Goal: Information Seeking & Learning: Learn about a topic

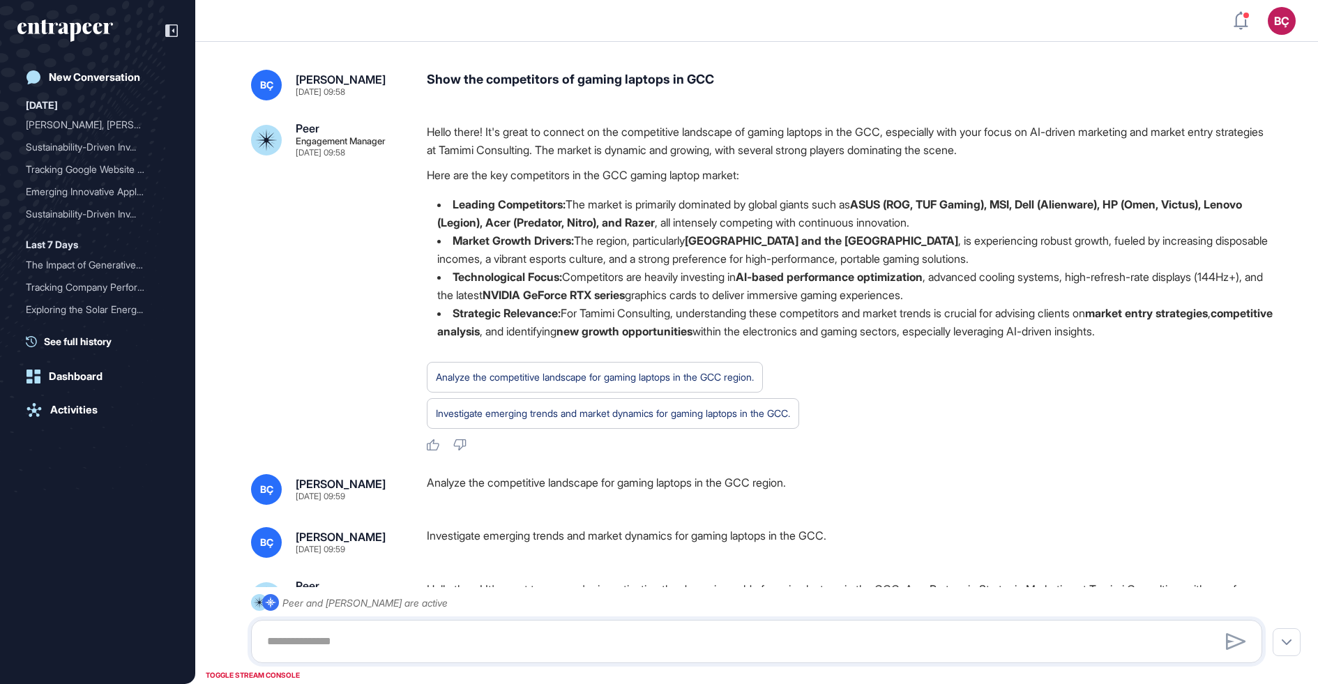
click at [467, 139] on p "Hello there! It's great to connect on the competitive landscape of gaming lapto…" at bounding box center [850, 141] width 846 height 36
click at [486, 147] on p "Hello there! It's great to connect on the competitive landscape of gaming lapto…" at bounding box center [850, 141] width 846 height 36
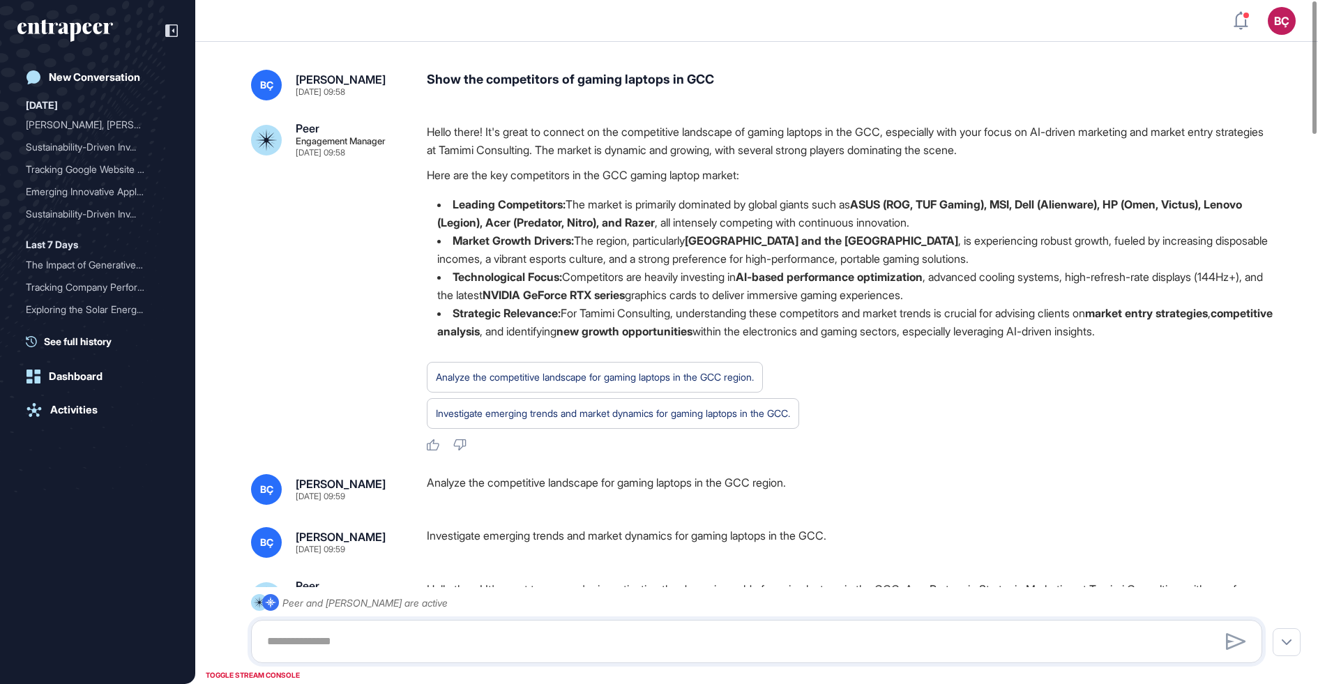
click at [486, 147] on p "Hello there! It's great to connect on the competitive landscape of gaming lapto…" at bounding box center [850, 141] width 846 height 36
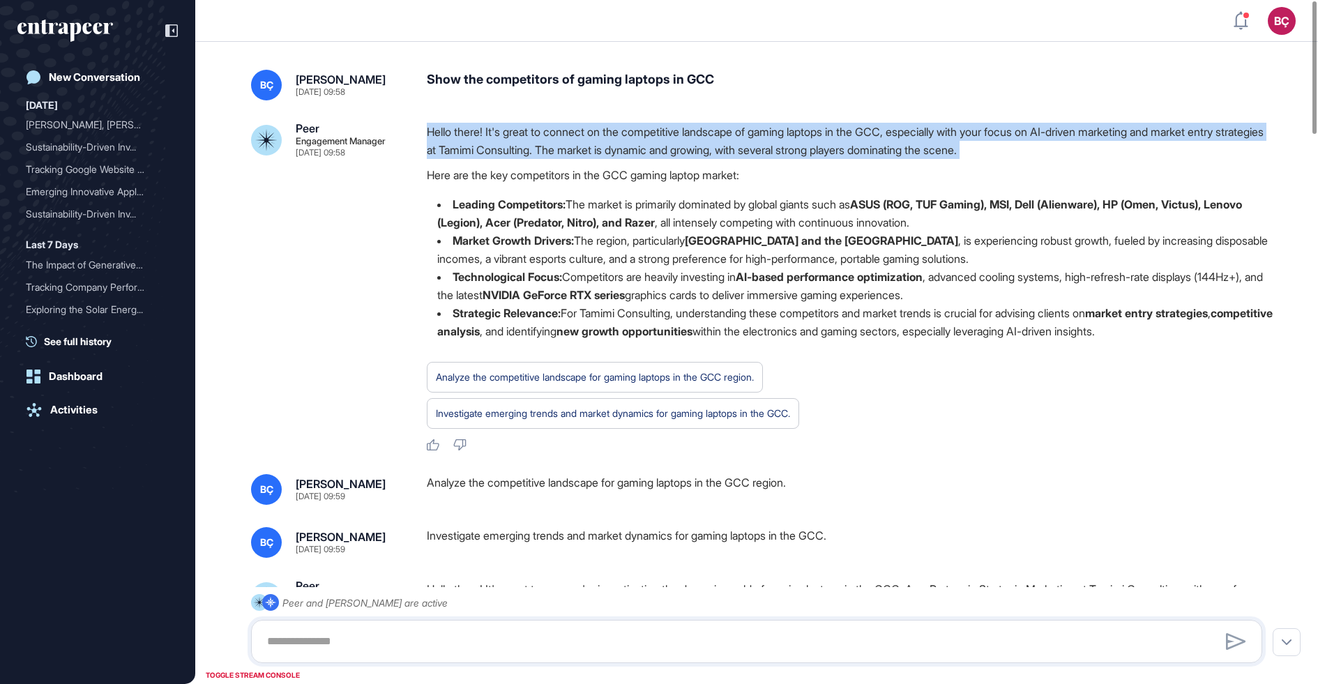
click at [486, 147] on p "Hello there! It's great to connect on the competitive landscape of gaming lapto…" at bounding box center [850, 141] width 846 height 36
click at [486, 148] on p "Hello there! It's great to connect on the competitive landscape of gaming lapto…" at bounding box center [850, 141] width 846 height 36
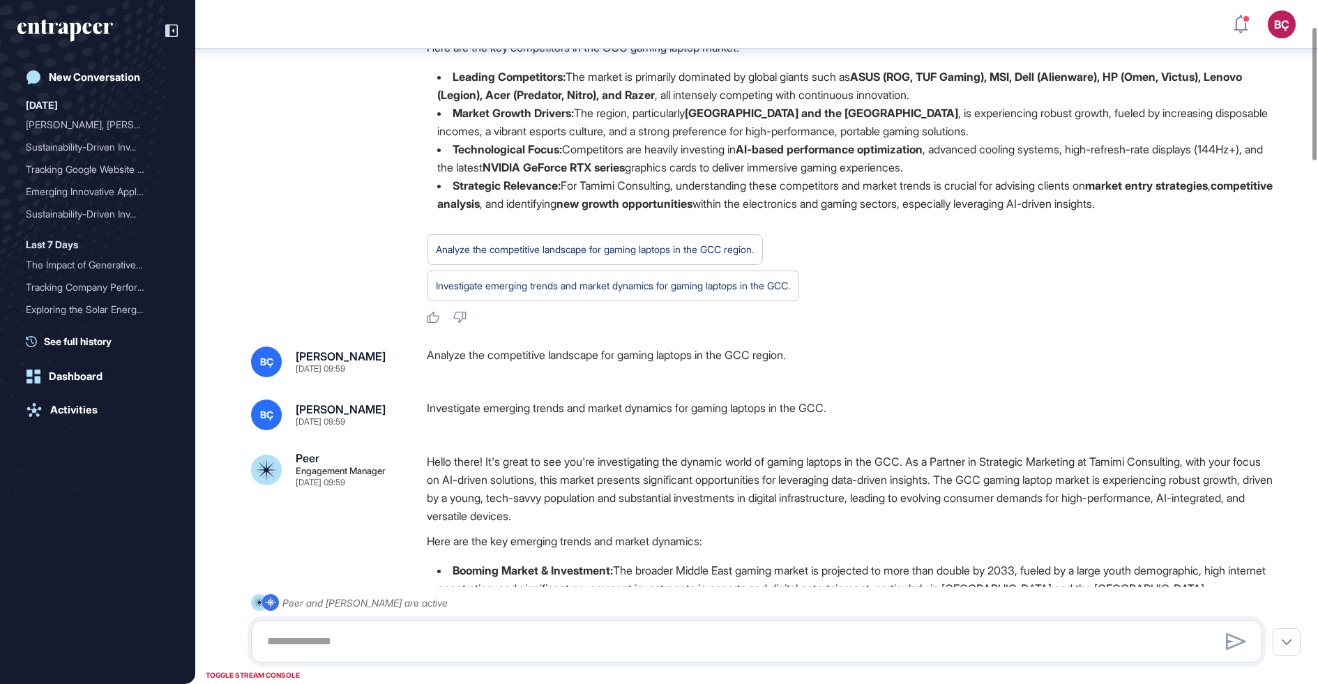
scroll to position [135, 0]
click at [497, 365] on div "Analyze the competitive landscape for gaming laptops in the GCC region." at bounding box center [850, 361] width 846 height 31
copy div "Analyze the competitive landscape for gaming laptops in the GCC region."
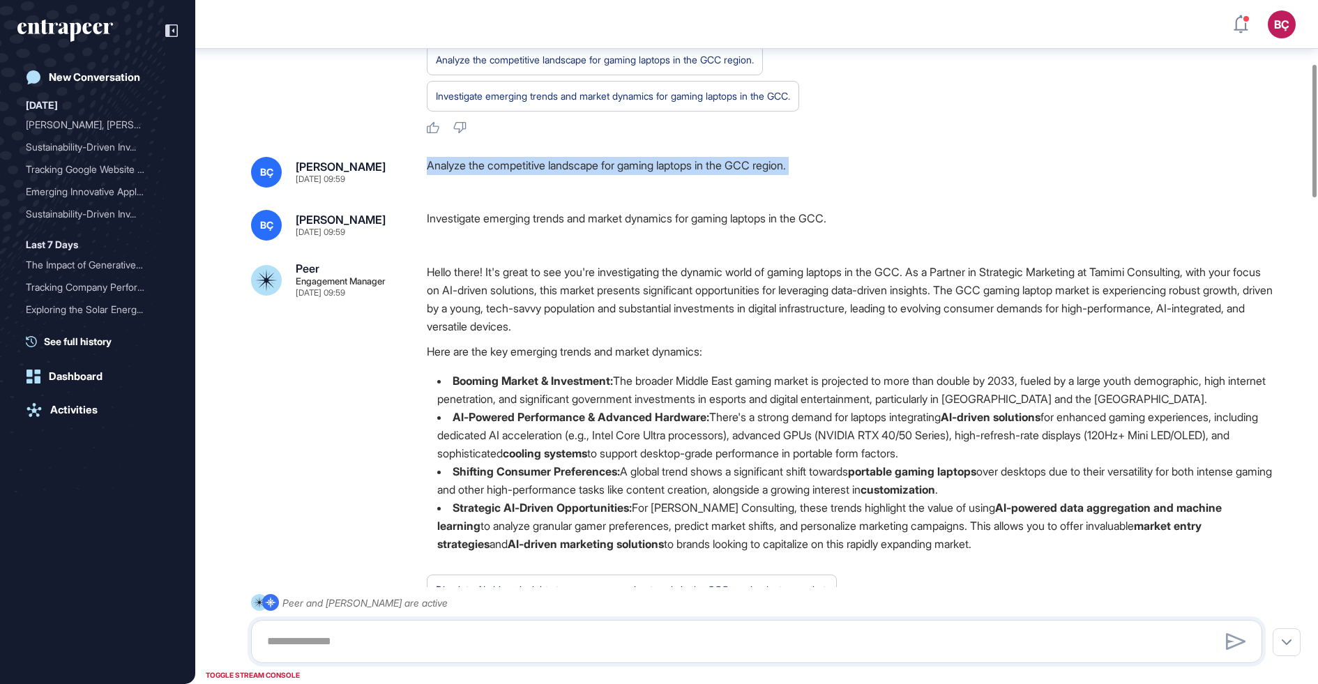
scroll to position [335, 0]
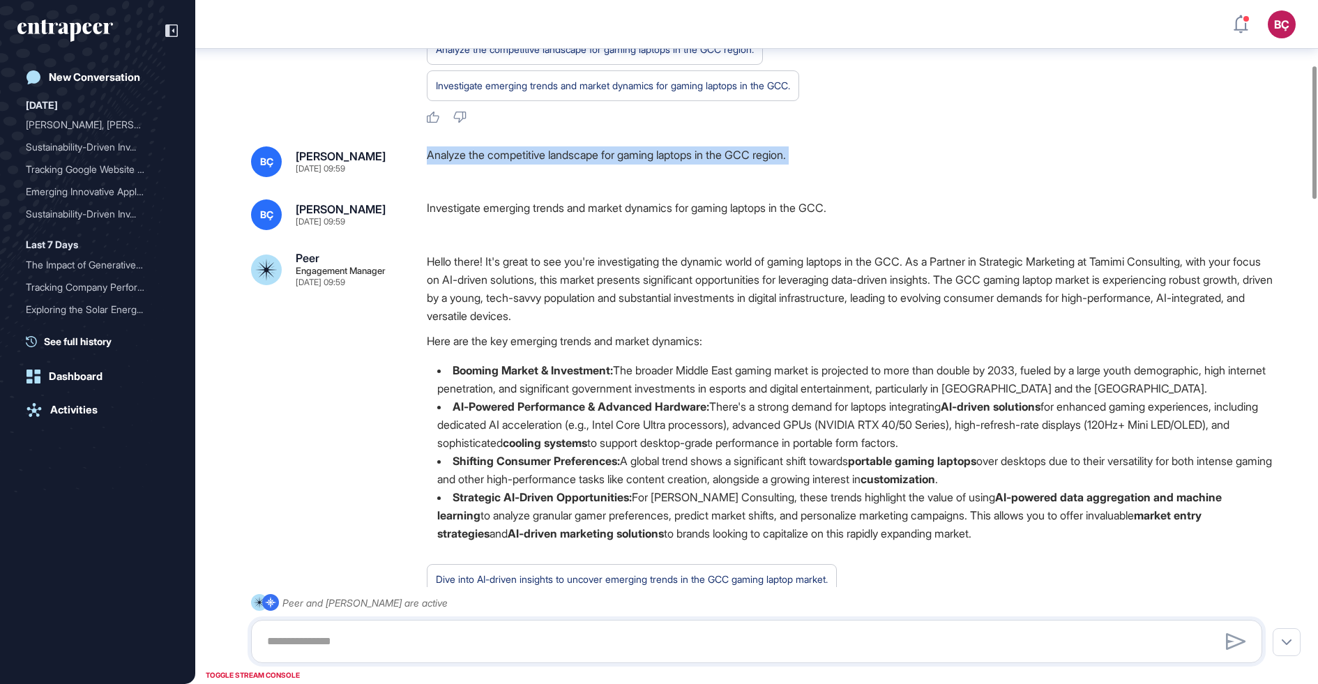
click at [621, 411] on strong "AI-Powered Performance & Advanced Hardware:" at bounding box center [580, 406] width 257 height 14
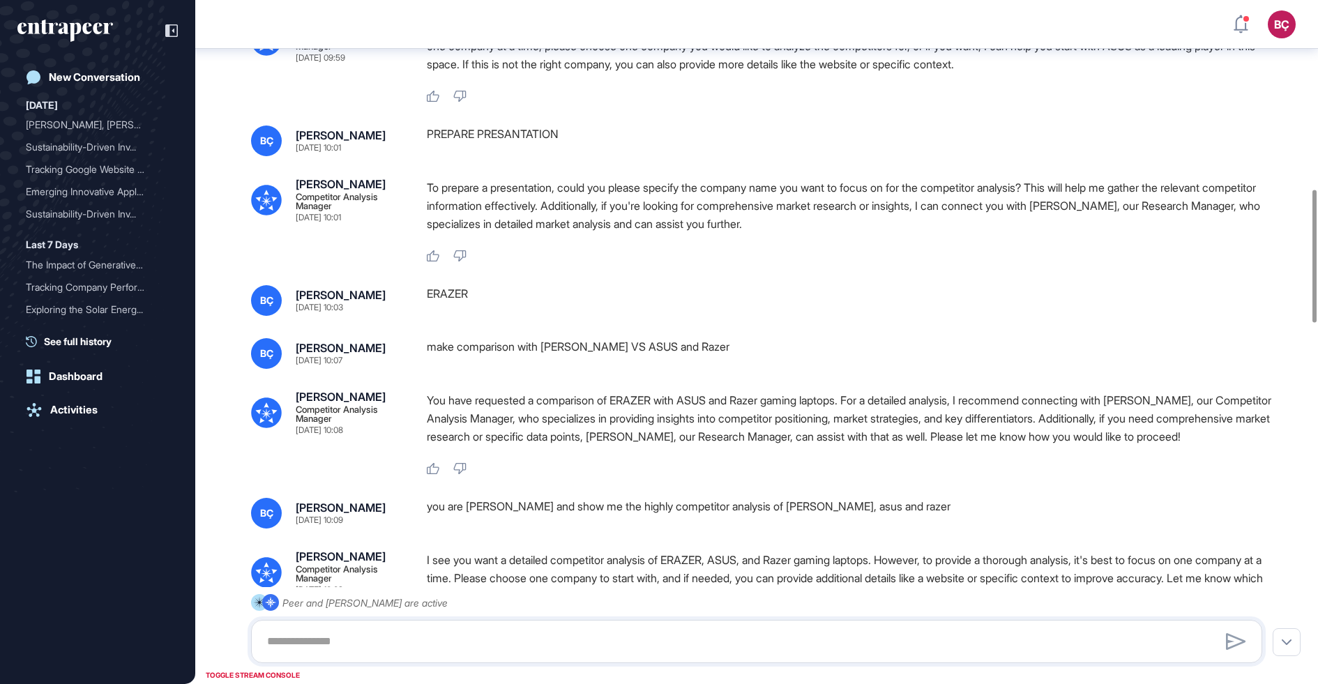
scroll to position [1048, 0]
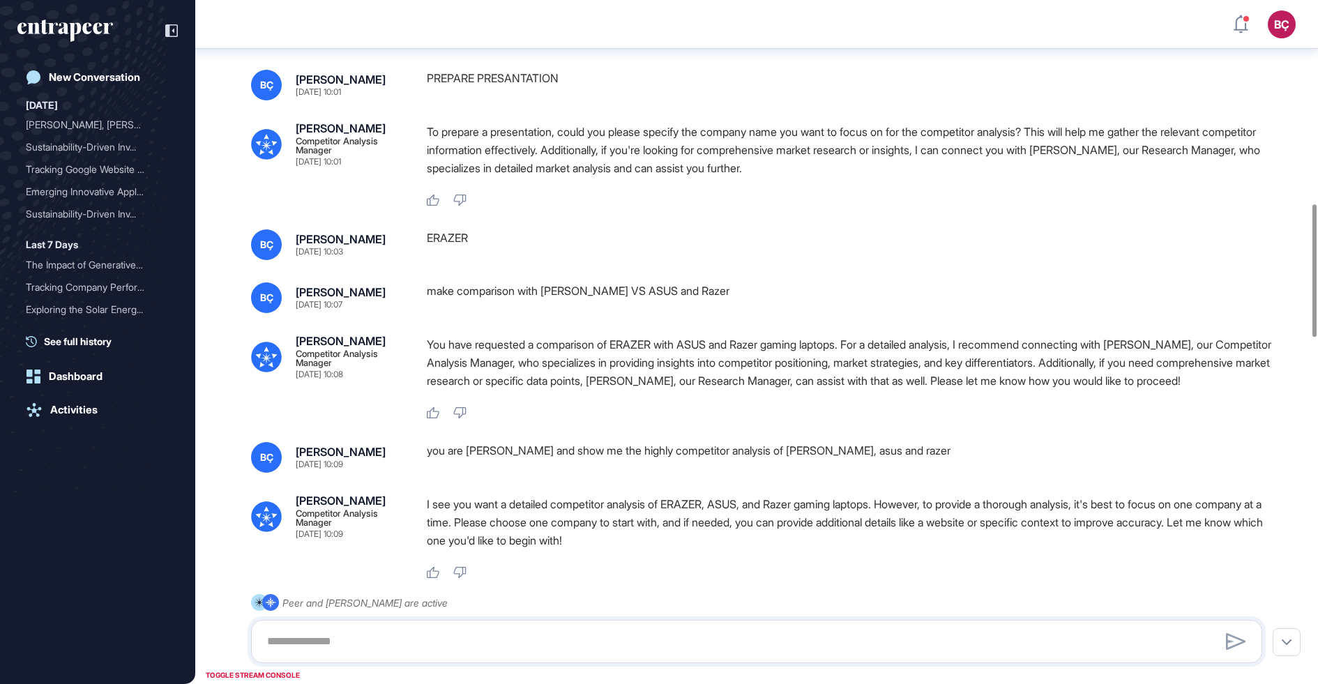
click at [581, 292] on div "make comparison with ERAZER VS ASUS and Razer" at bounding box center [850, 297] width 846 height 31
copy div "make comparison with ERAZER VS ASUS and Razer"
drag, startPoint x: 543, startPoint y: 270, endPoint x: 543, endPoint y: 283, distance: 13.2
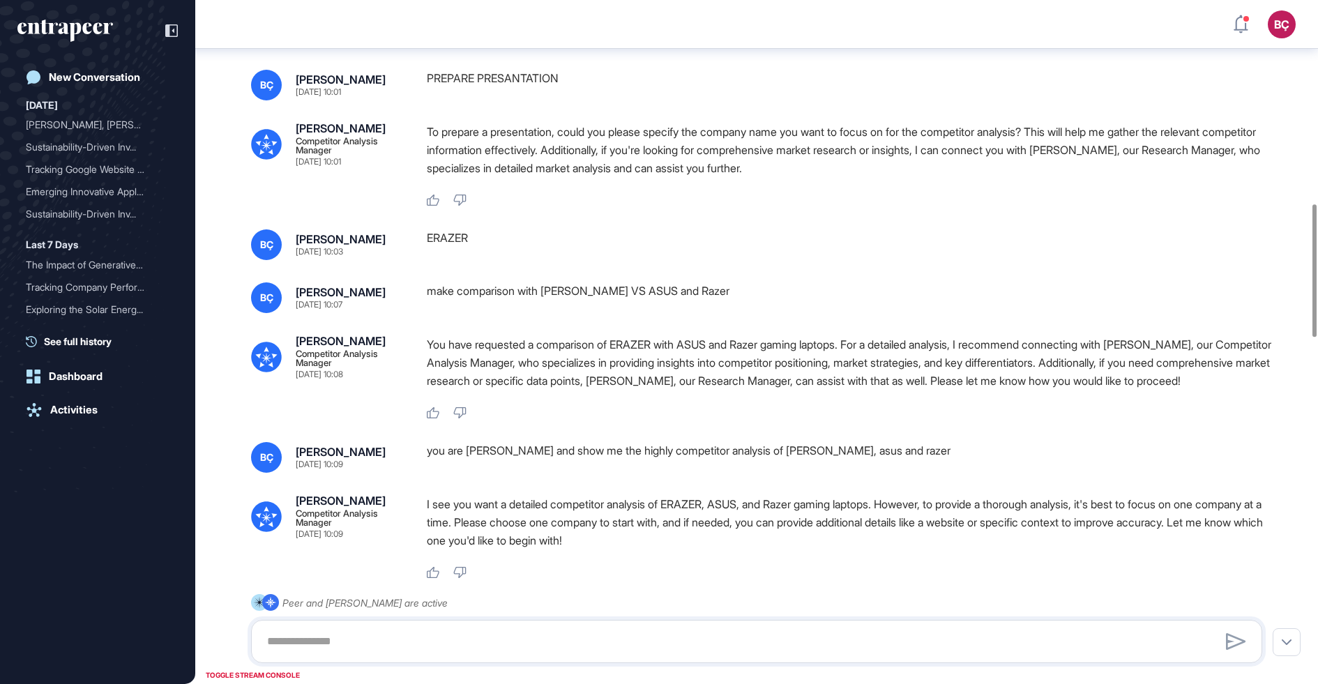
click at [543, 270] on div "BÇ Beril Çiftci Aug 28, 2025 09:58 Show the competitors of gaming laptops in GC…" at bounding box center [756, 690] width 1122 height 3378
click at [543, 283] on div "make comparison with ERAZER VS ASUS and Razer" at bounding box center [850, 297] width 846 height 31
copy div "make comparison with ERAZER VS ASUS and Razer"
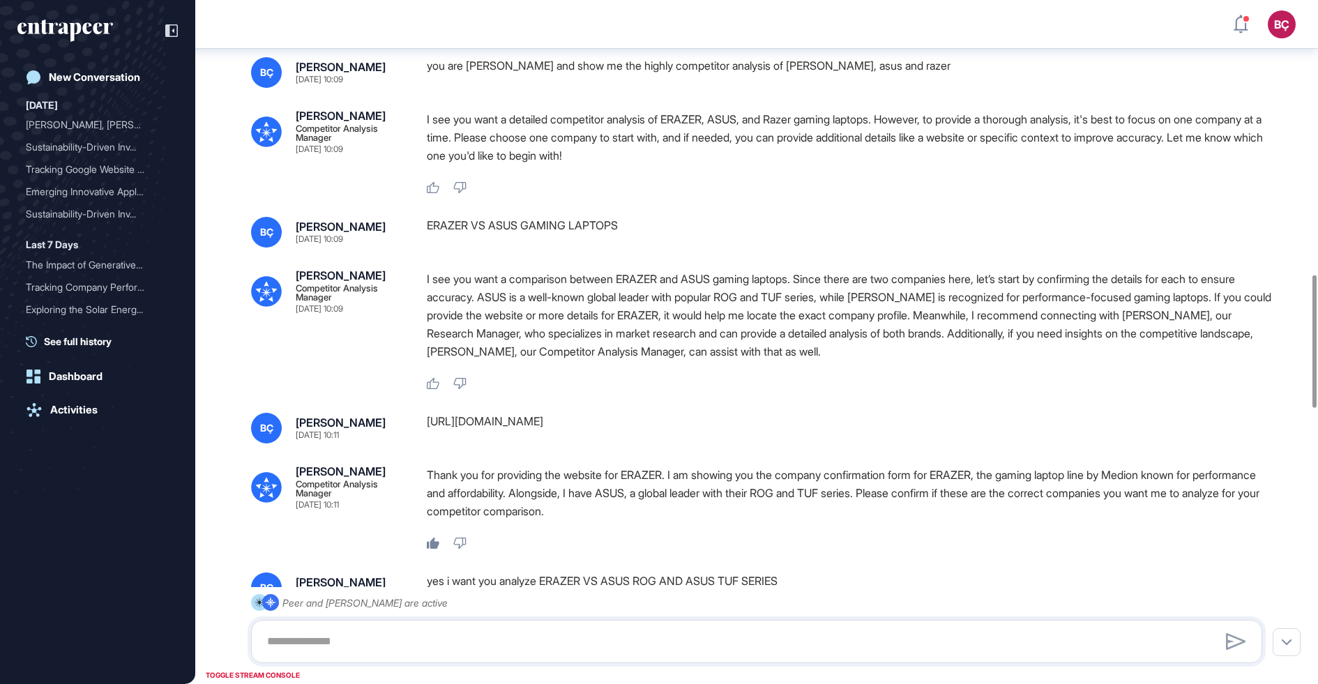
scroll to position [1435, 0]
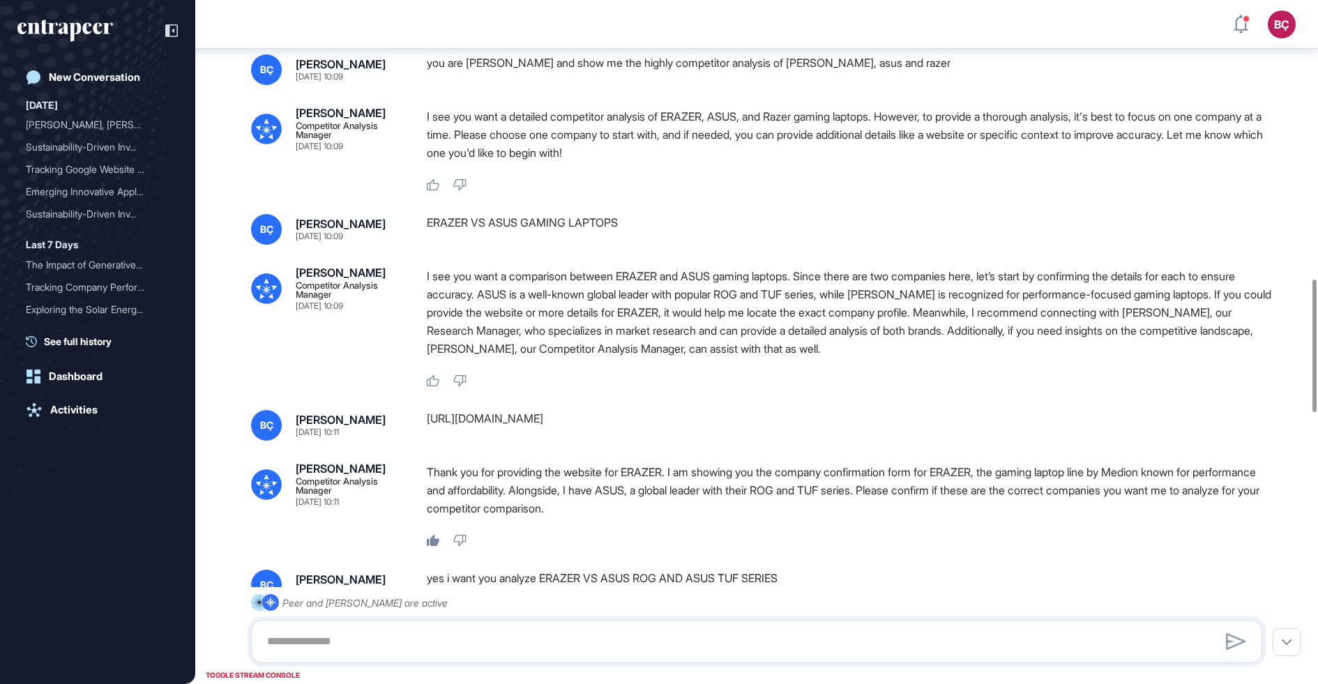
click at [473, 238] on div "ERAZER VS ASUS GAMING LAPTOPS" at bounding box center [850, 229] width 846 height 31
copy div "ERAZER VS ASUS GAMING LAPTOPS"
click at [702, 321] on p "I see you want a comparison between ERAZER and ASUS gaming laptops. Since there…" at bounding box center [850, 312] width 846 height 91
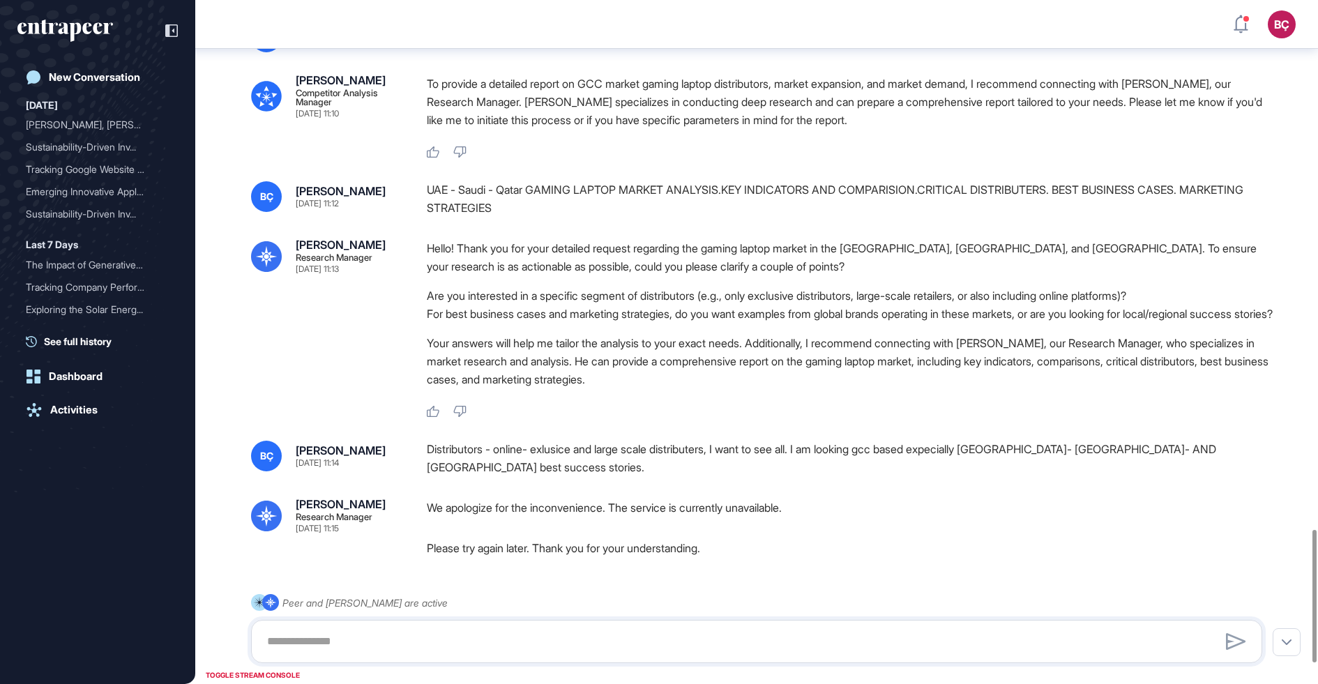
scroll to position [2710, 0]
click at [536, 218] on div "UAE - Saudi - Qatar GAMING LAPTOP MARKET ANALYSIS.KEY INDICATORS AND COMPARISIO…" at bounding box center [850, 200] width 846 height 36
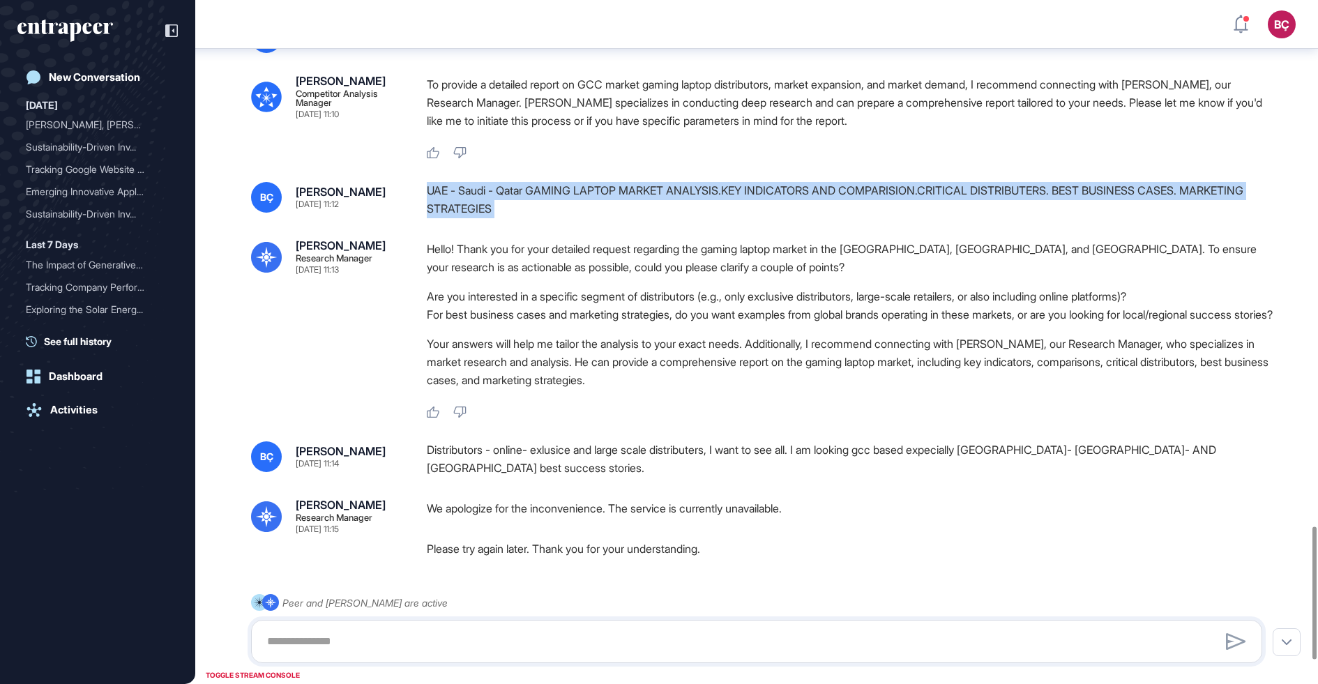
copy div "UAE - Saudi - Qatar GAMING LAPTOP MARKET ANALYSIS.KEY INDICATORS AND COMPARISIO…"
click at [480, 218] on div "UAE - Saudi - Qatar GAMING LAPTOP MARKET ANALYSIS.KEY INDICATORS AND COMPARISIO…" at bounding box center [850, 200] width 846 height 36
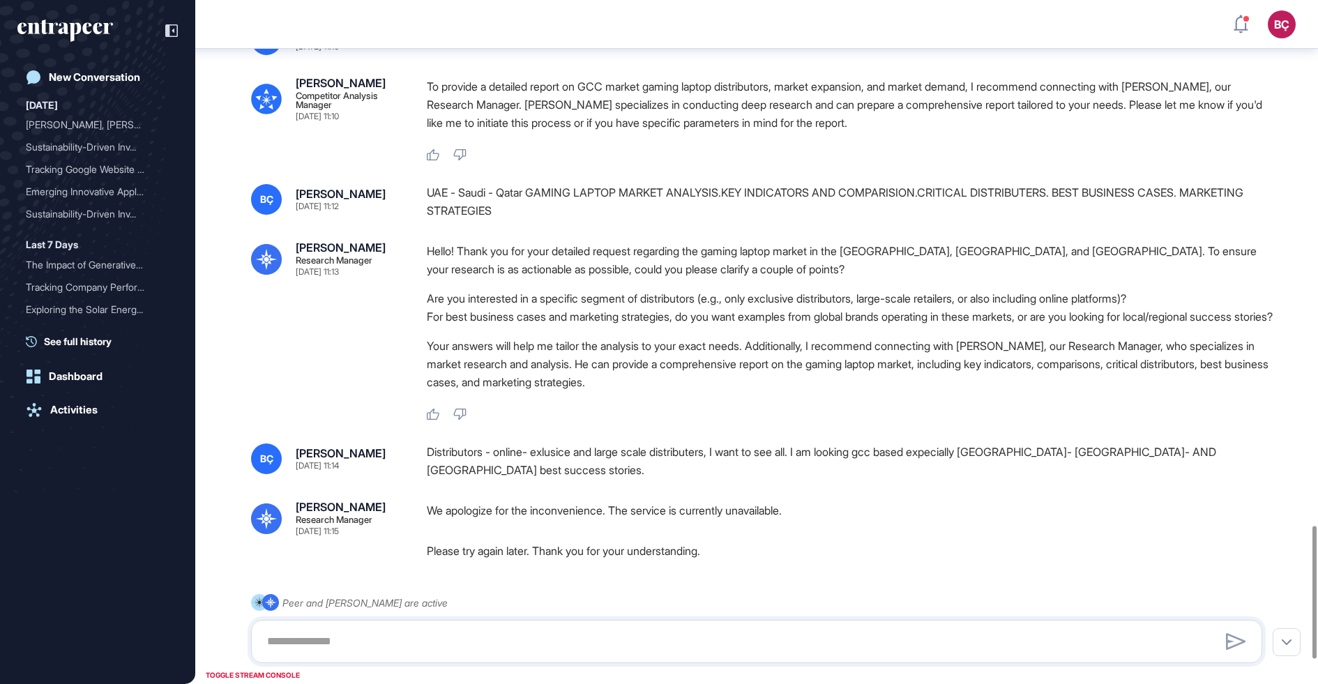
scroll to position [2701, 0]
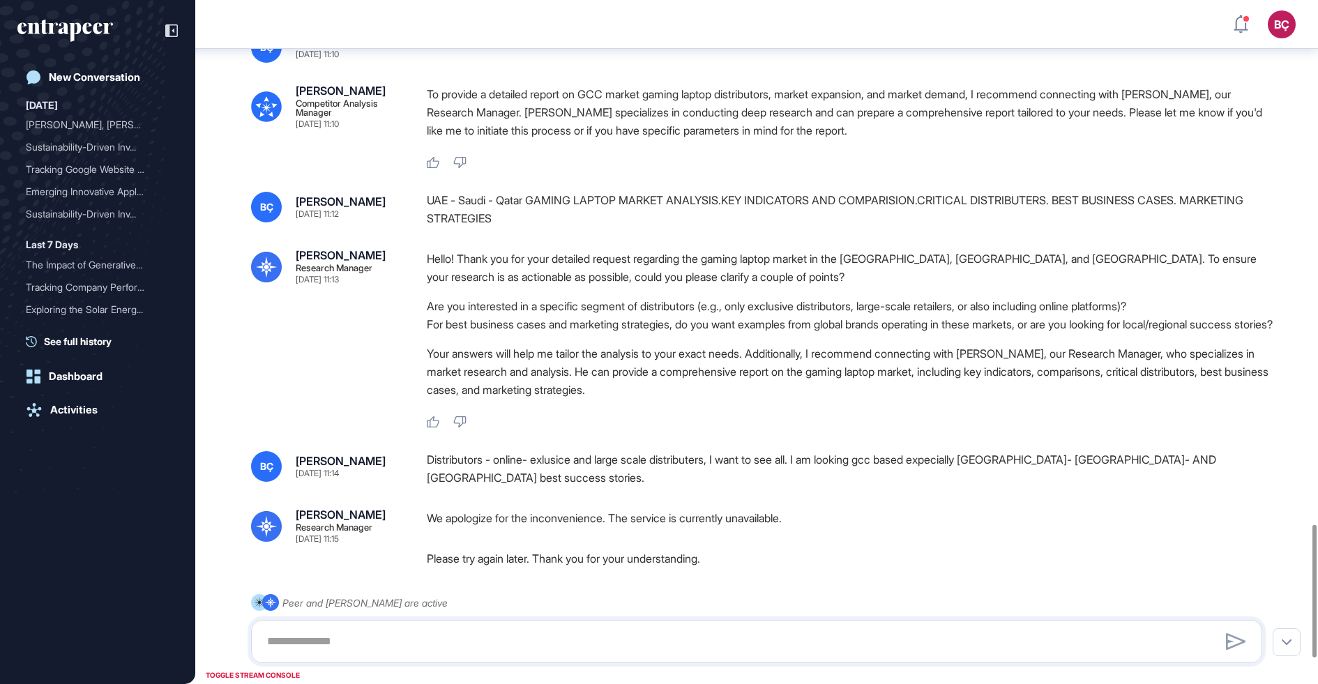
click at [490, 487] on div "Distributors - online- exlusice and large scale distributers, I want to see all…" at bounding box center [850, 469] width 846 height 36
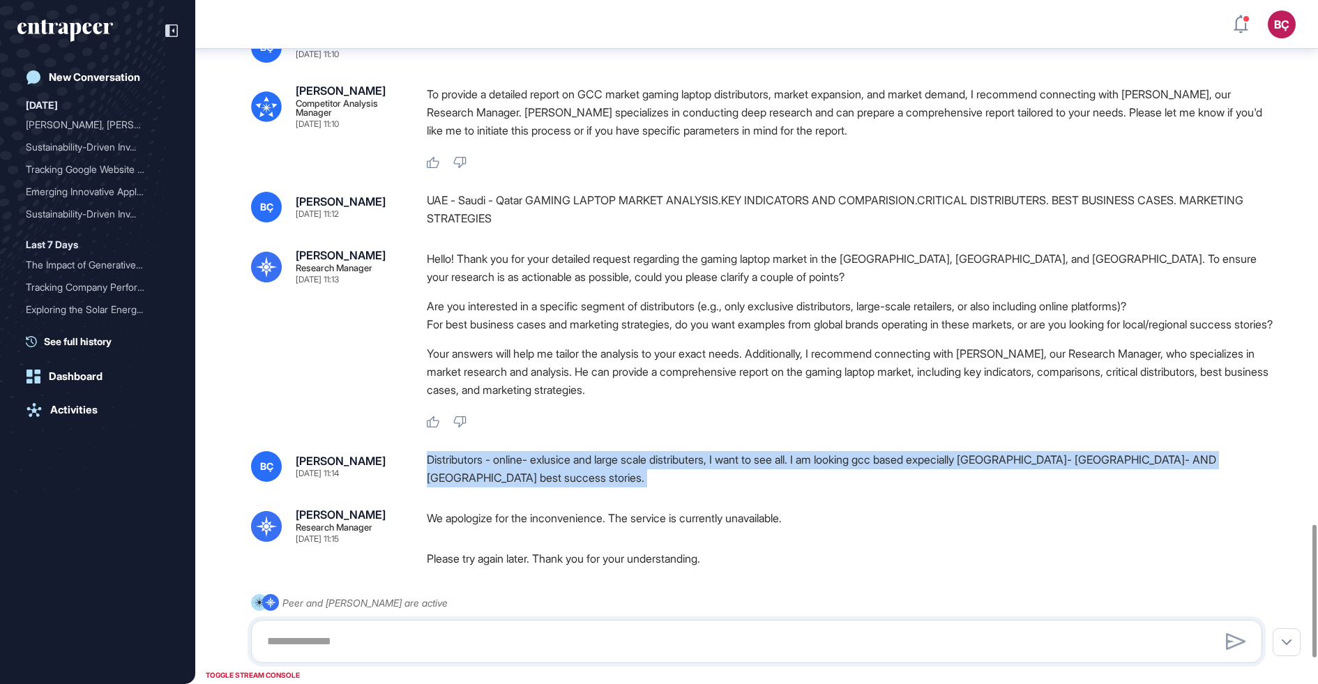
click at [490, 487] on div "Distributors - online- exlusice and large scale distributers, I want to see all…" at bounding box center [850, 469] width 846 height 36
copy div "Distributors - online- exlusice and large scale distributers, I want to see all…"
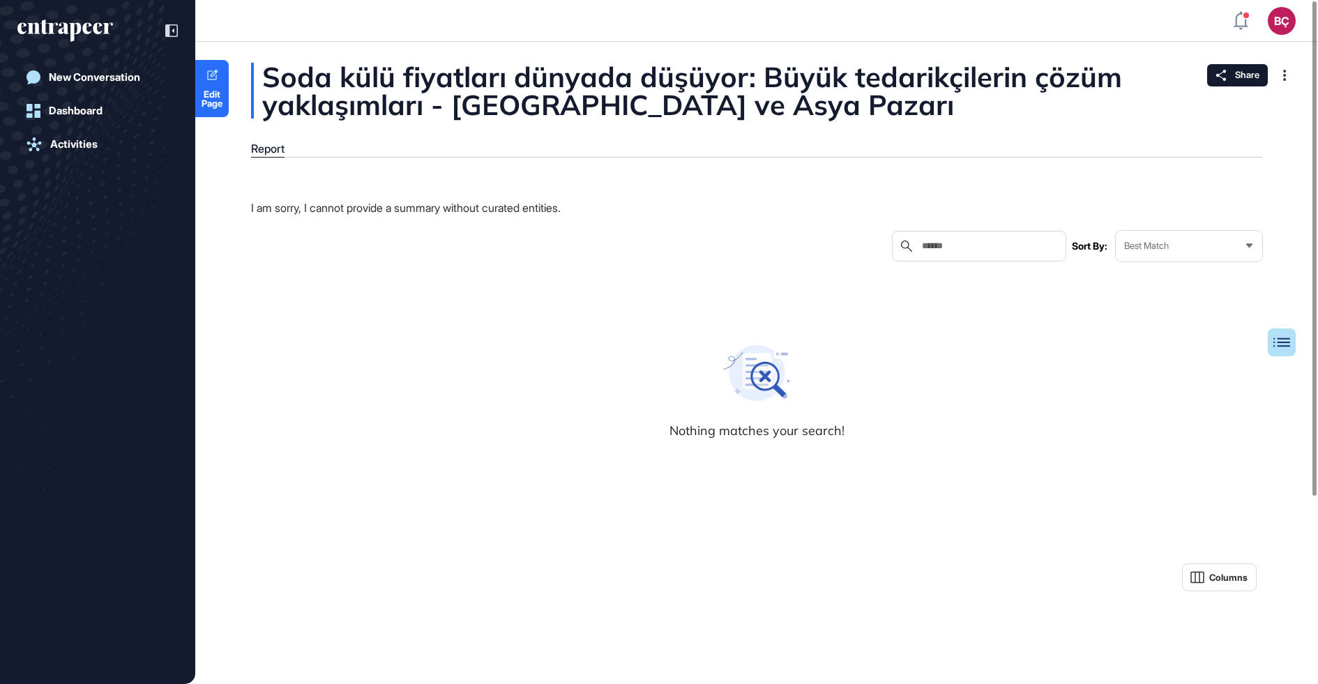
scroll to position [1, 1]
click at [381, 189] on div "Table of Contents I am sorry, I cannot provide a summary without curated entiti…" at bounding box center [756, 531] width 1011 height 701
click at [381, 196] on div "Table of Contents I am sorry, I cannot provide a summary without curated entiti…" at bounding box center [756, 531] width 1011 height 701
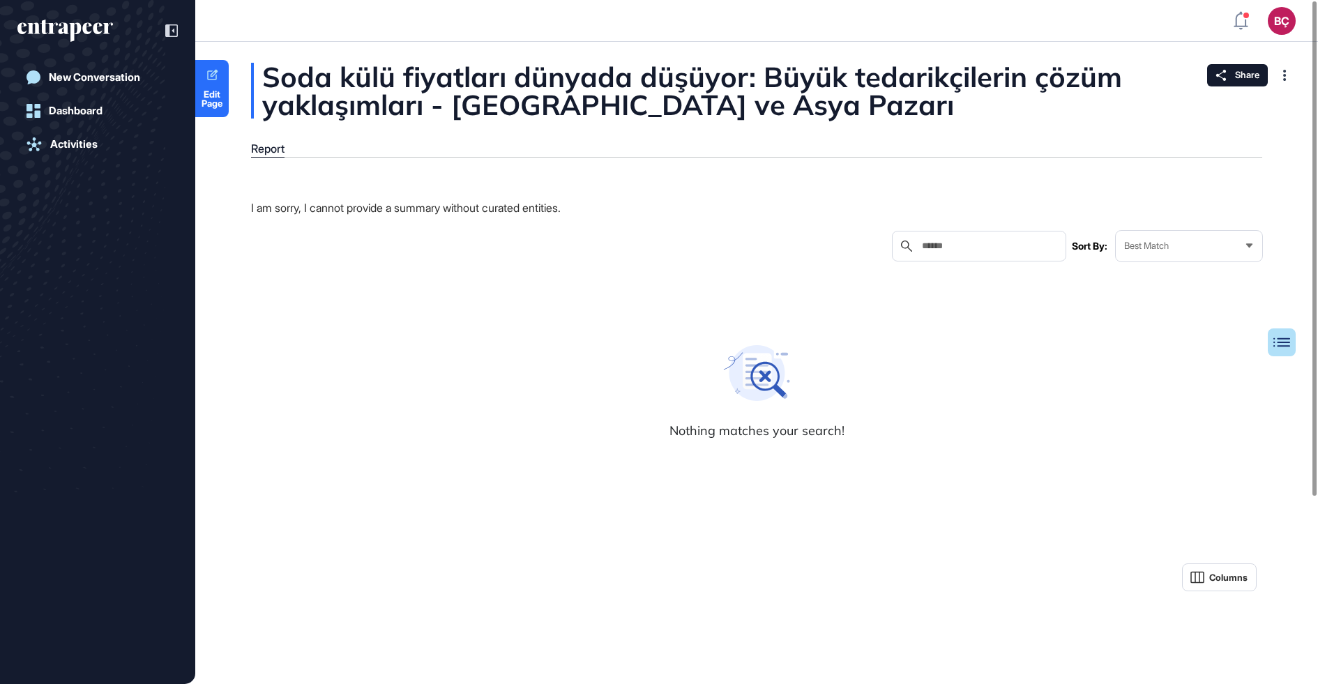
click at [443, 88] on div "Soda külü fiyatları dünyada düşüyor: Büyük tedarikçilerin çözüm yaklaşımları - …" at bounding box center [756, 91] width 1011 height 56
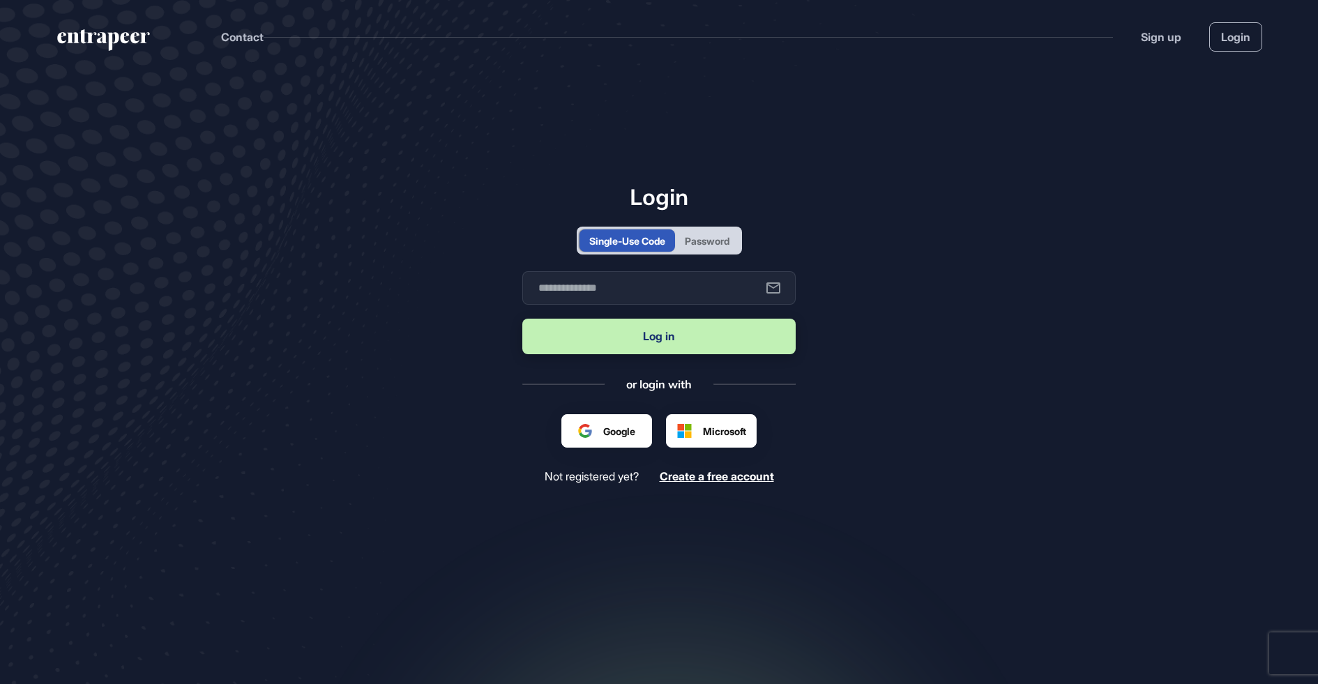
scroll to position [1, 1]
click at [677, 277] on input "text" at bounding box center [658, 287] width 273 height 33
click at [705, 249] on div "Password" at bounding box center [707, 240] width 64 height 22
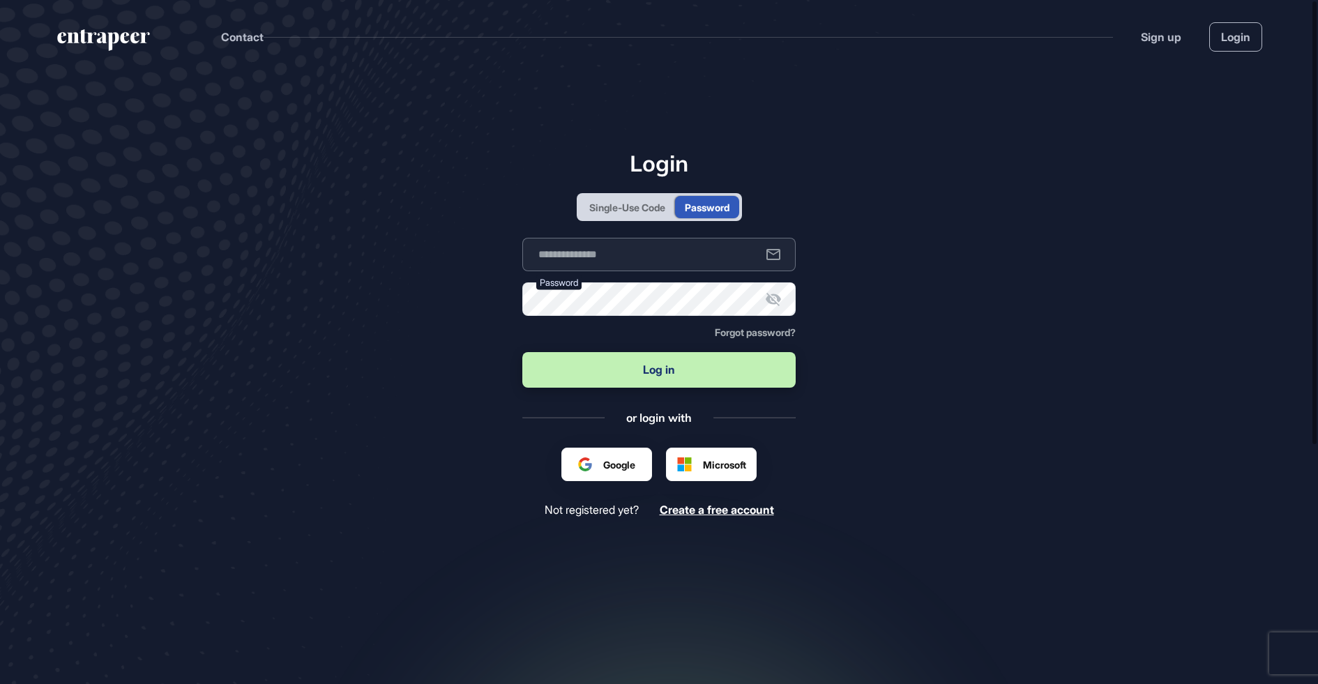
click at [671, 268] on input "text" at bounding box center [658, 254] width 273 height 33
type input "**********"
click at [655, 373] on button "Log in" at bounding box center [658, 370] width 273 height 36
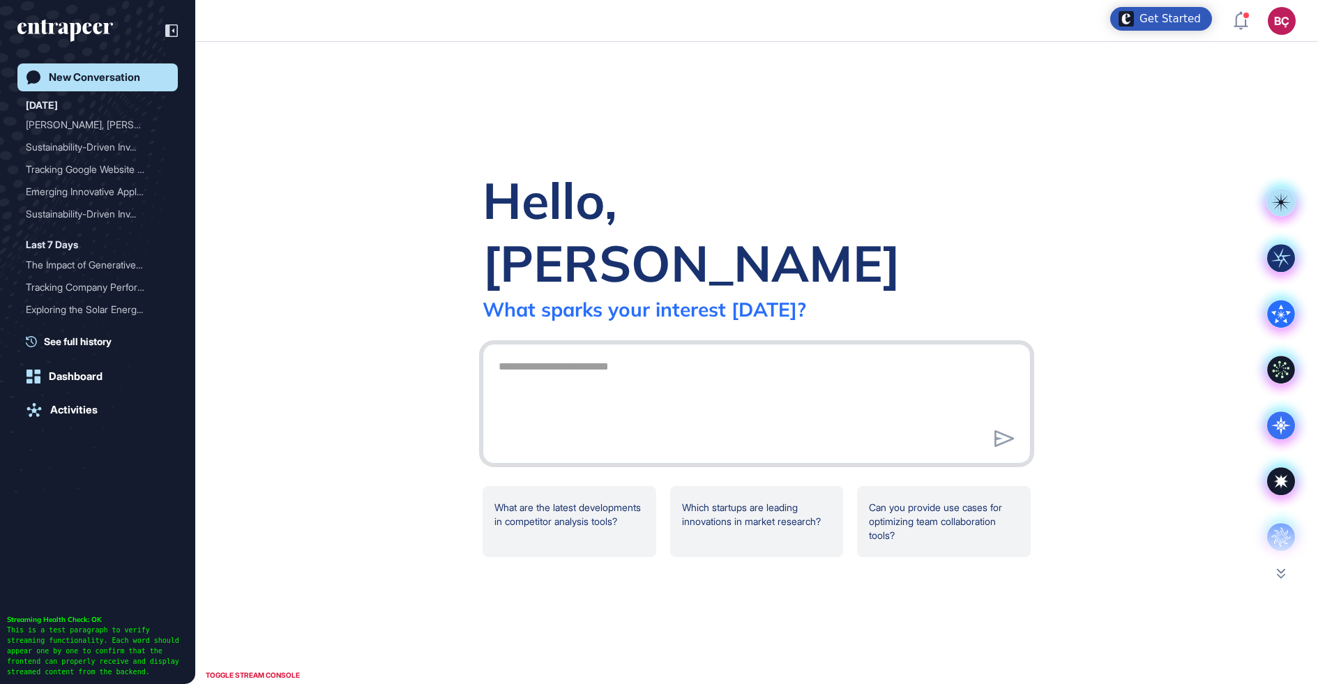
scroll to position [1, 1]
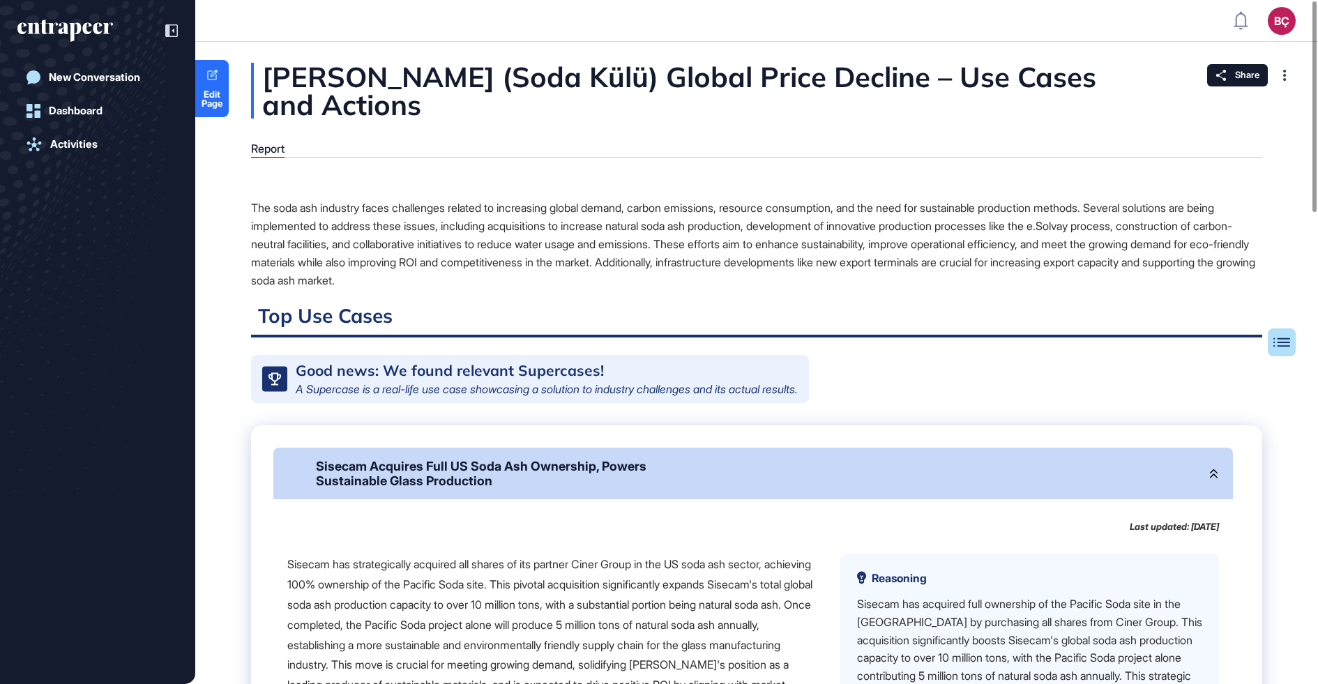
click at [524, 464] on div "Sisecam Acquires Full US Soda Ash Ownership, Powers Sustainable Glass Production" at bounding box center [752, 474] width 959 height 52
click at [524, 488] on div "Sisecam Acquires Full US Soda Ash Ownership, Powers Sustainable Glass Production" at bounding box center [489, 473] width 347 height 29
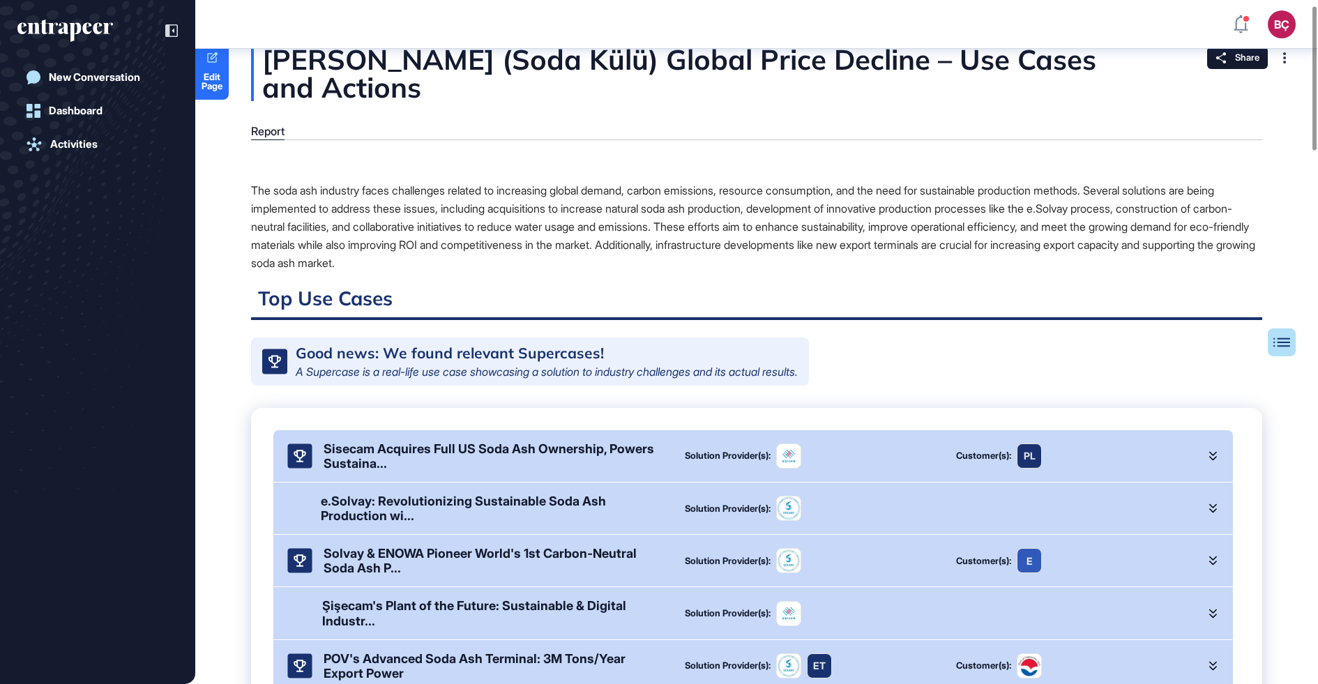
scroll to position [25, 0]
click at [689, 185] on div "The soda ash industry faces challenges related to increasing global demand, car…" at bounding box center [756, 226] width 1011 height 91
click at [679, 212] on div "The soda ash industry faces challenges related to increasing global demand, car…" at bounding box center [756, 226] width 1011 height 91
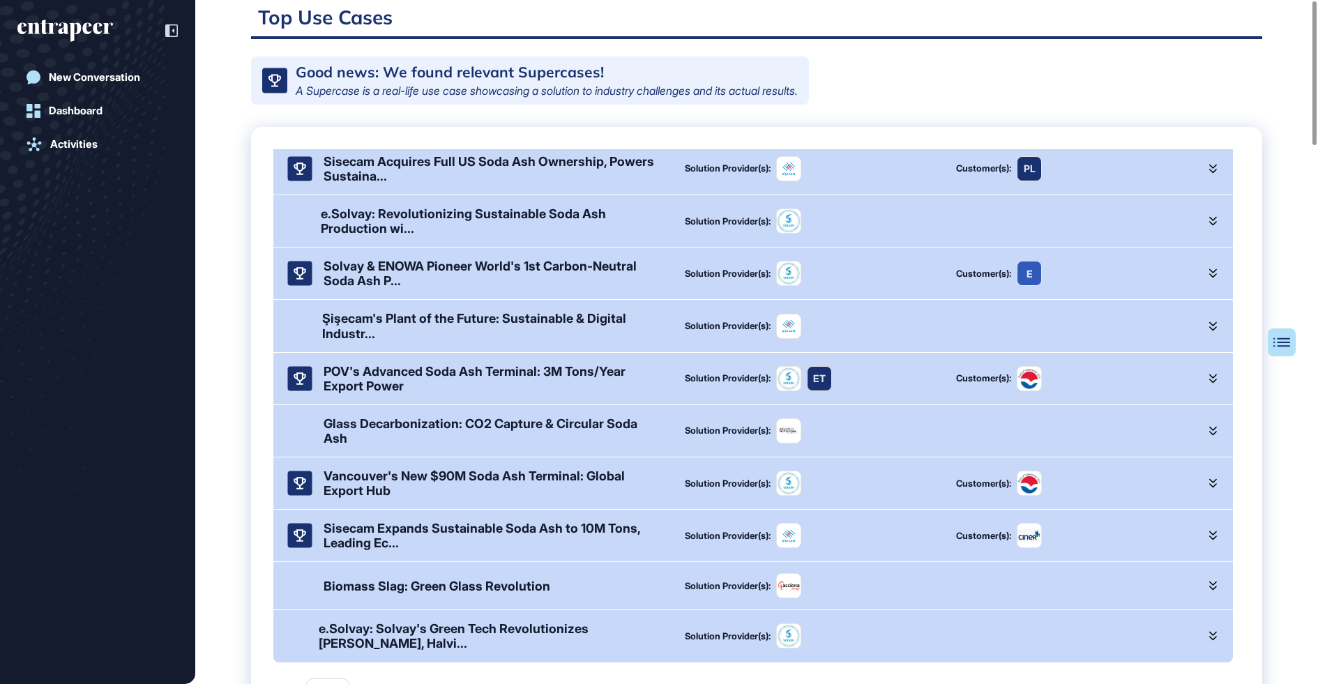
scroll to position [0, 0]
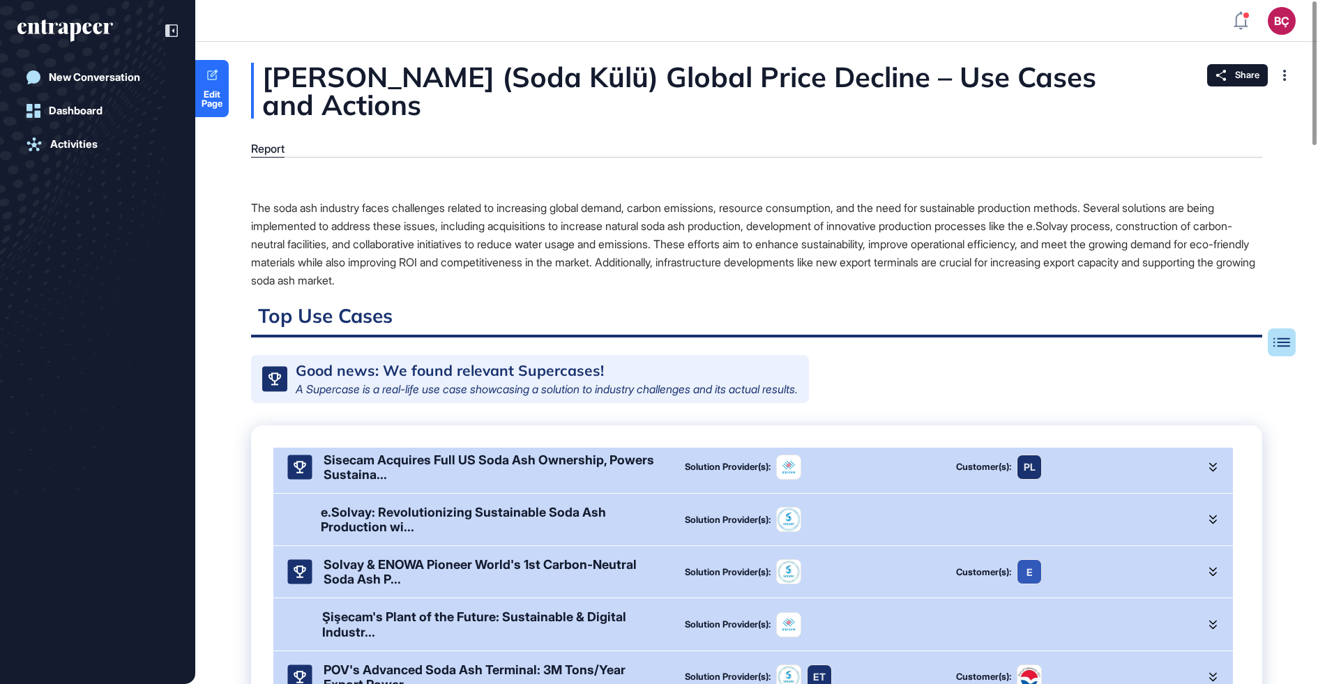
click at [695, 287] on div "The soda ash industry faces challenges related to increasing global demand, car…" at bounding box center [756, 244] width 1011 height 91
click at [1221, 77] on icon at bounding box center [1220, 75] width 11 height 11
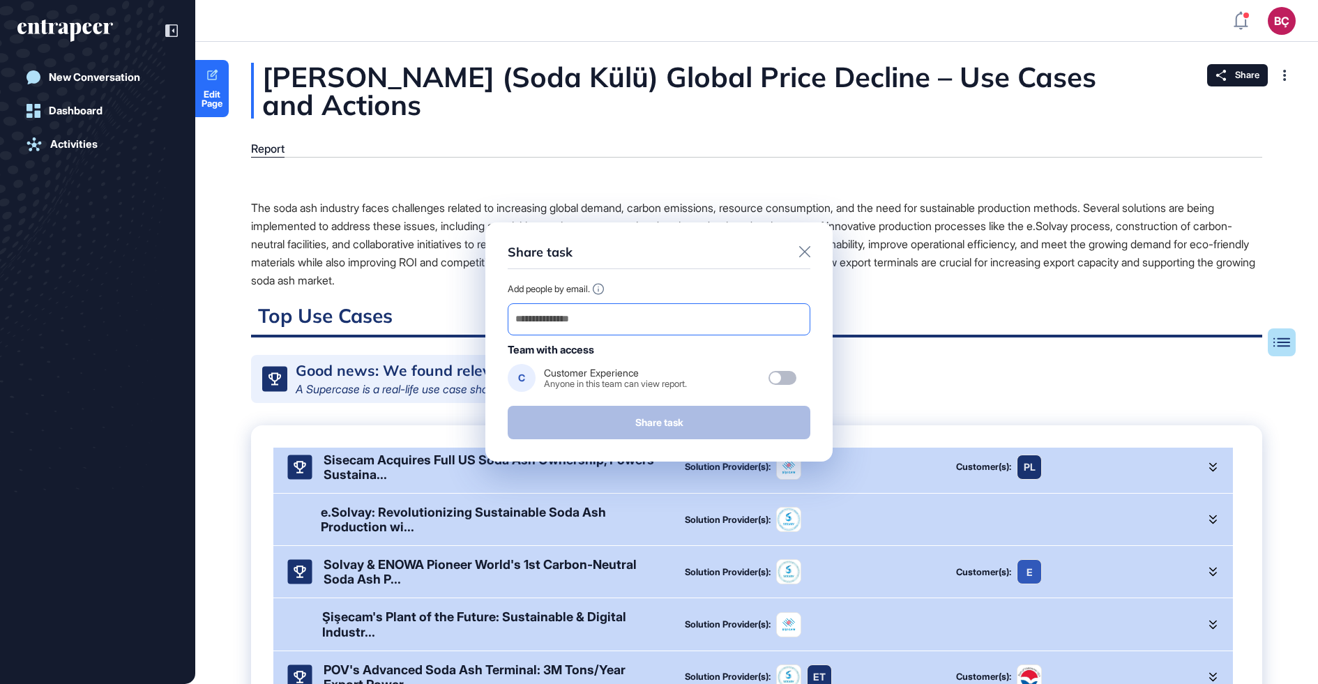
click at [646, 320] on input "email" at bounding box center [659, 320] width 290 height 20
paste input "**********"
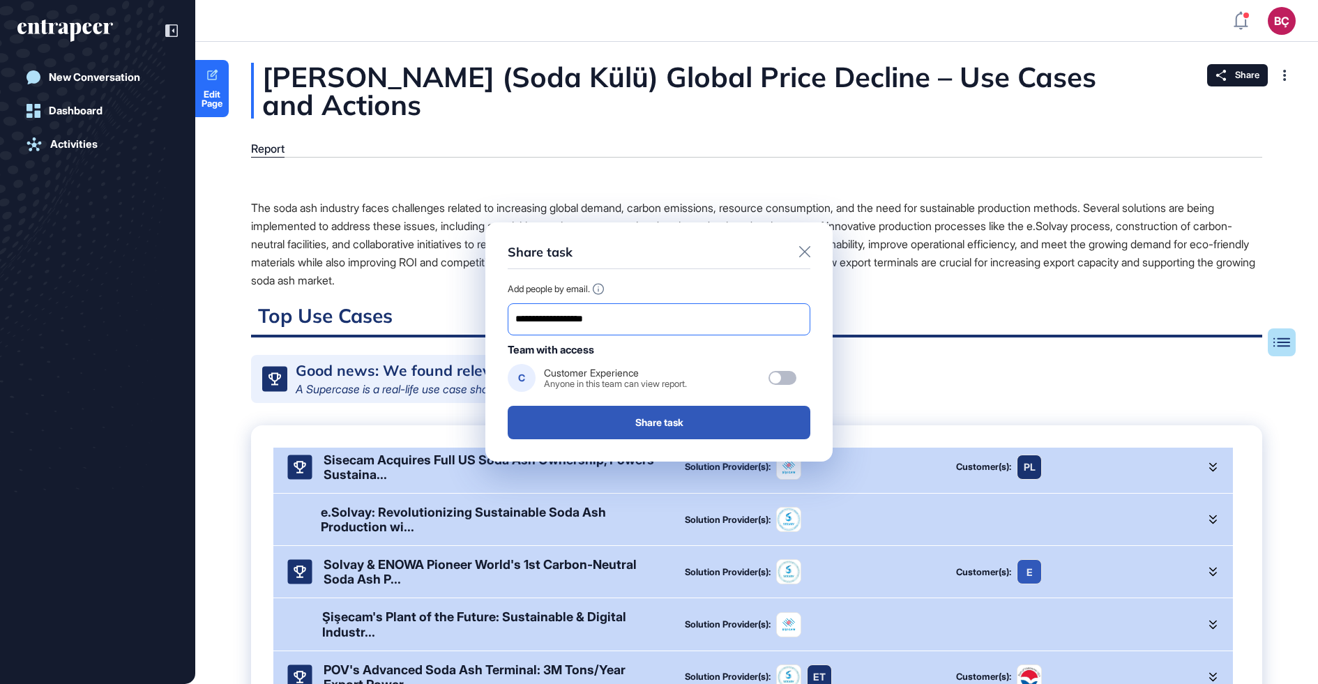
type input "**********"
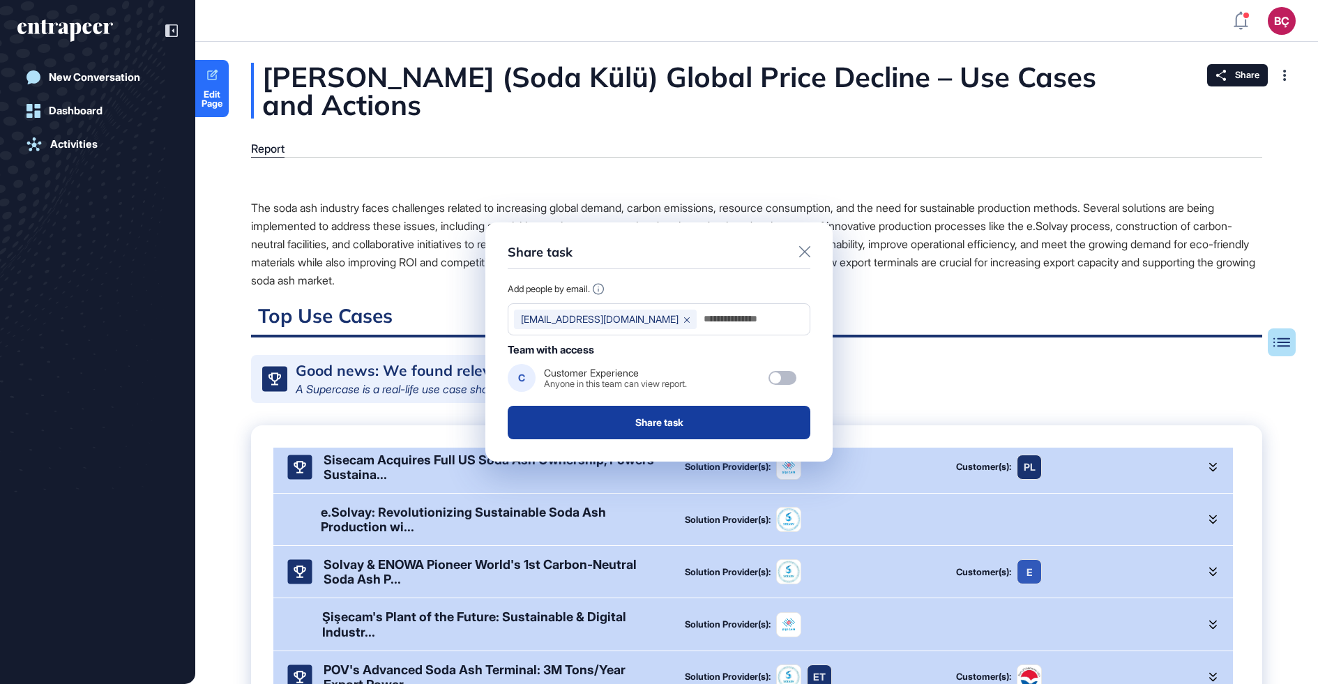
click at [650, 416] on button "Share task" at bounding box center [659, 422] width 303 height 33
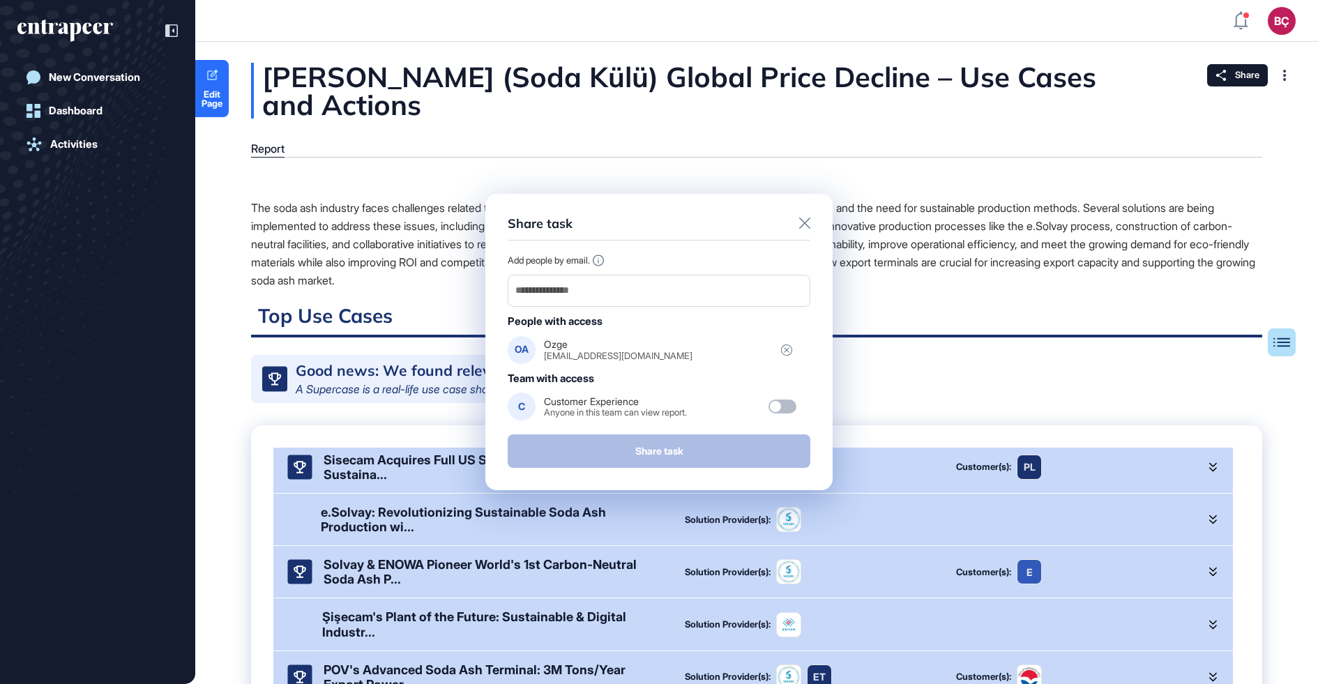
click at [809, 215] on div "Share task Add people by email. People with access OA Ozge ozaltun@sisecam.com …" at bounding box center [658, 342] width 347 height 296
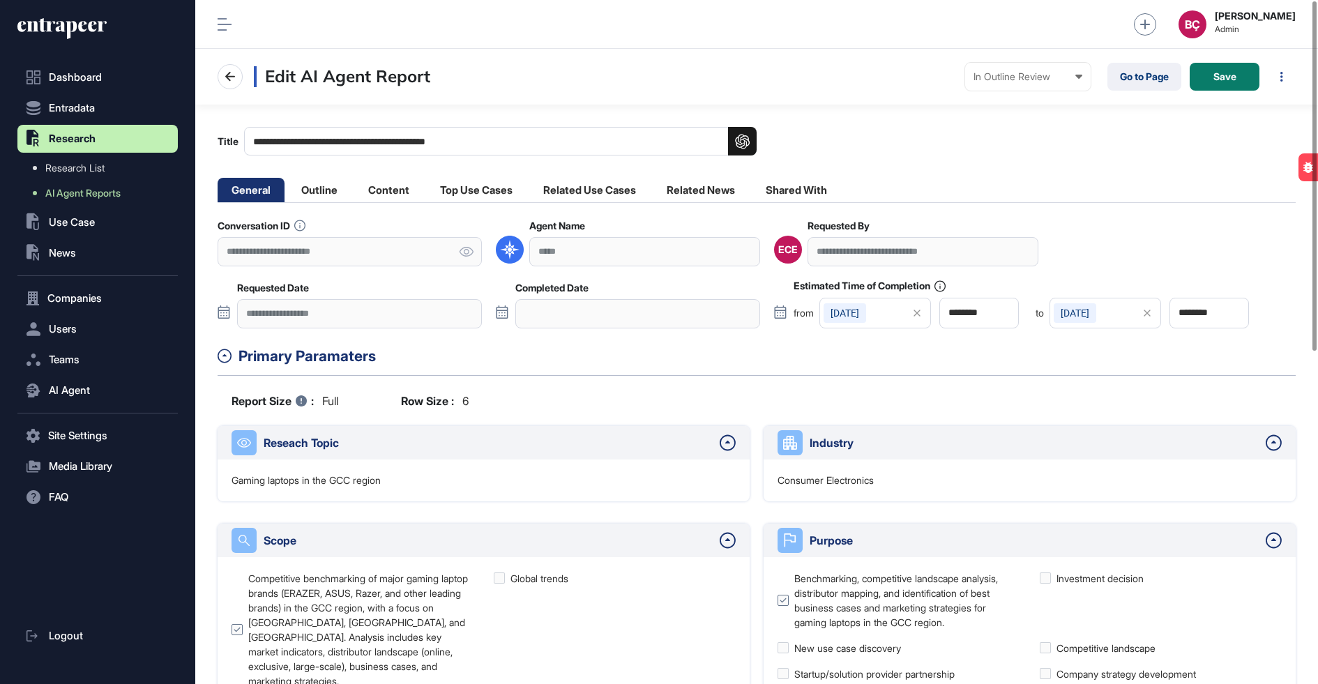
scroll to position [1, 1]
click at [354, 198] on li "Outline" at bounding box center [388, 190] width 69 height 24
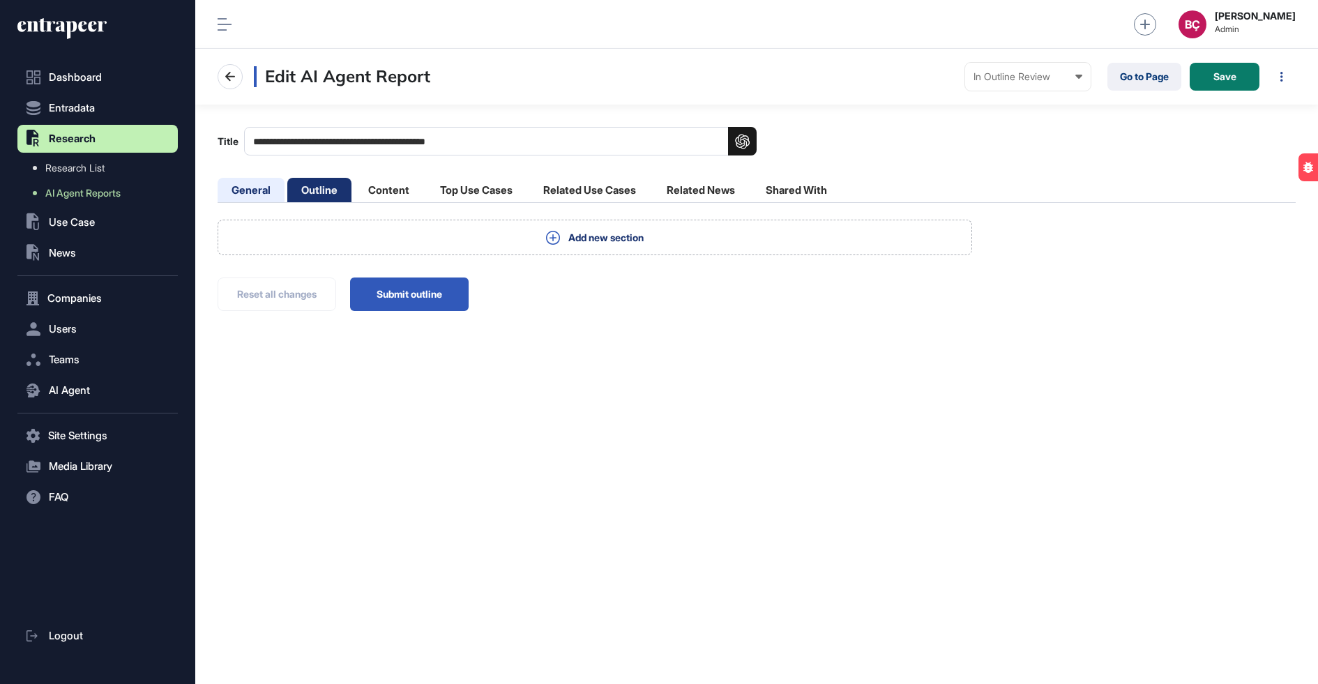
click at [287, 192] on li "General" at bounding box center [319, 190] width 64 height 24
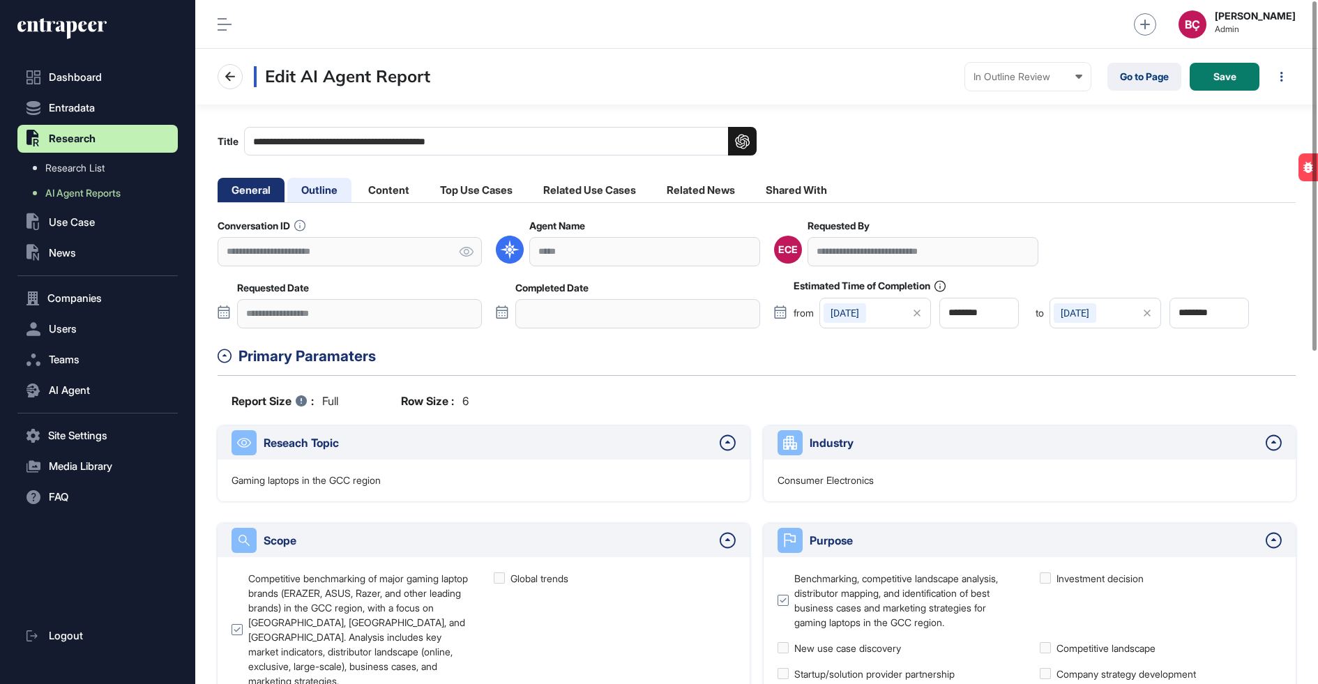
click at [354, 192] on li "Outline" at bounding box center [388, 190] width 69 height 24
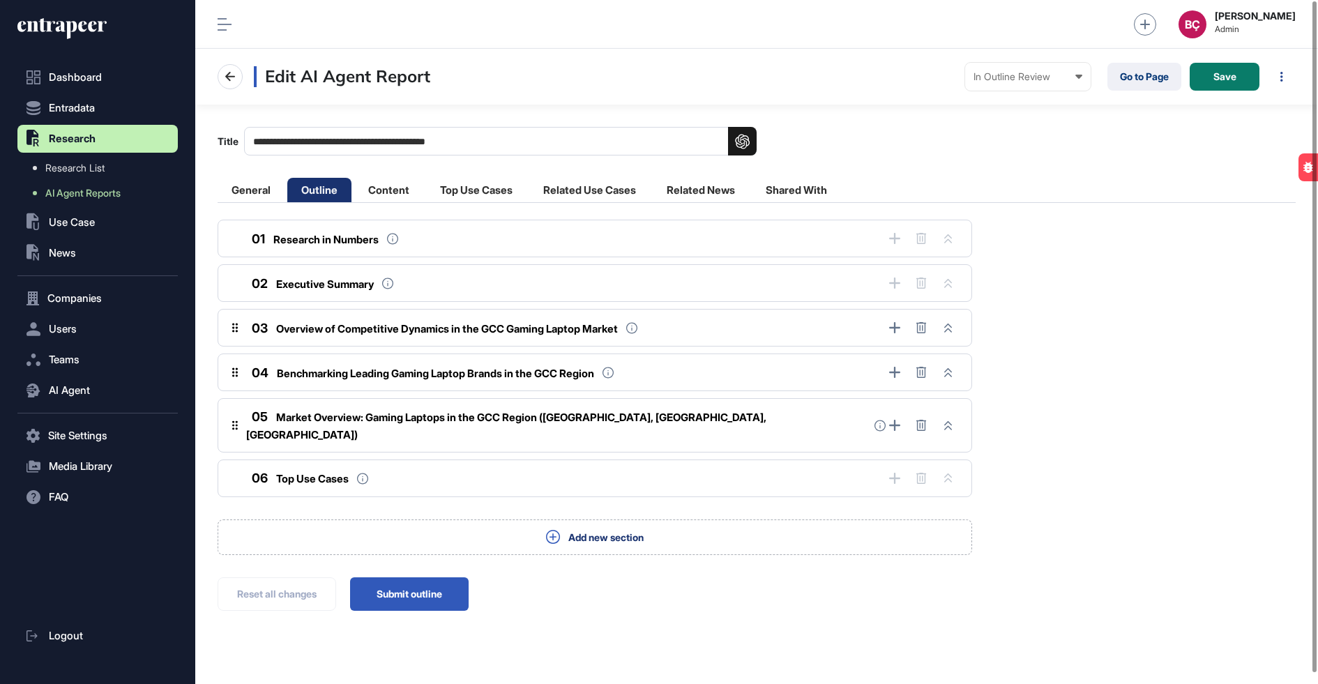
scroll to position [684, 1122]
click at [424, 577] on button "Submit outline" at bounding box center [409, 593] width 119 height 33
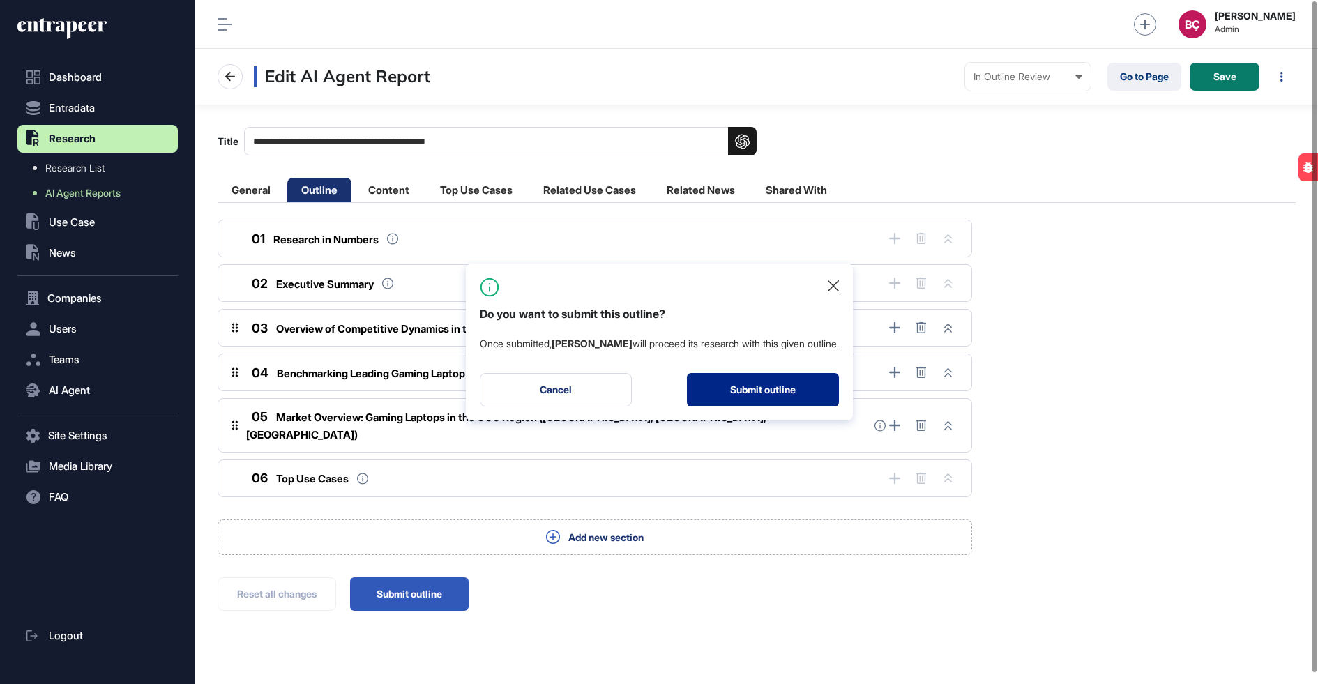
click at [738, 392] on button "Submit outline" at bounding box center [763, 389] width 152 height 33
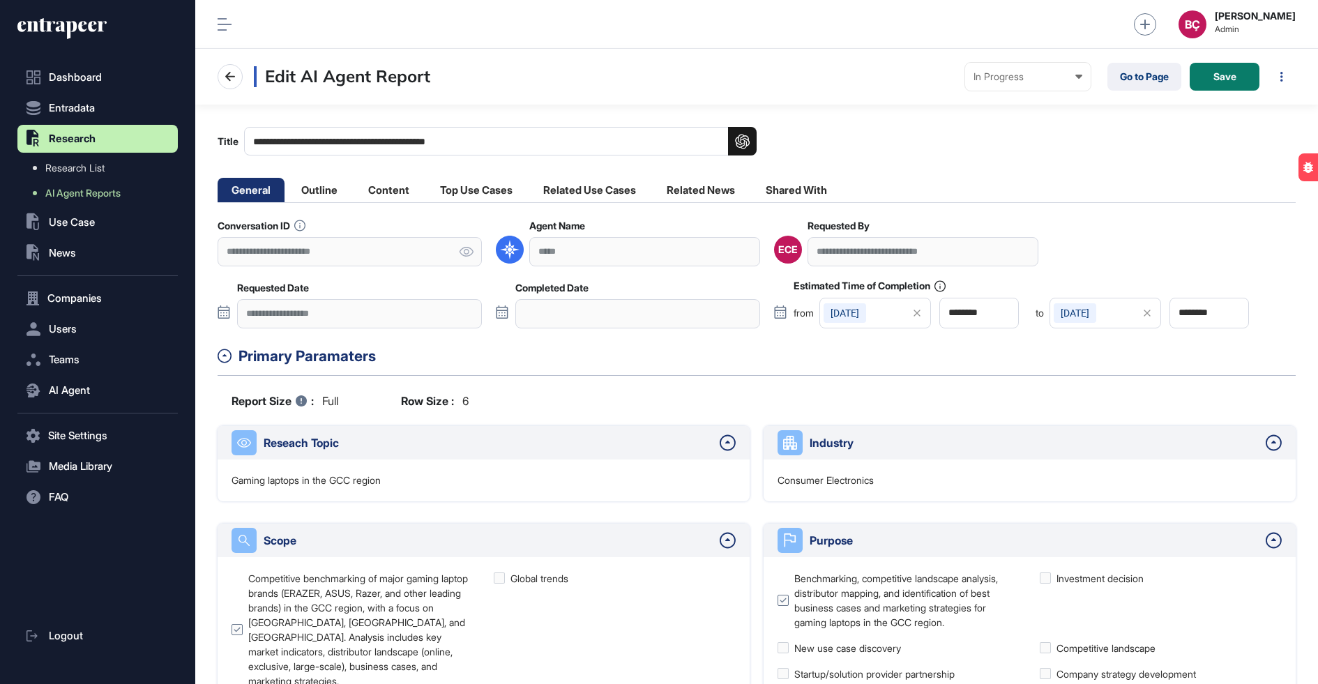
scroll to position [1, 1]
click at [100, 202] on link "AI Agent Reports" at bounding box center [100, 193] width 153 height 25
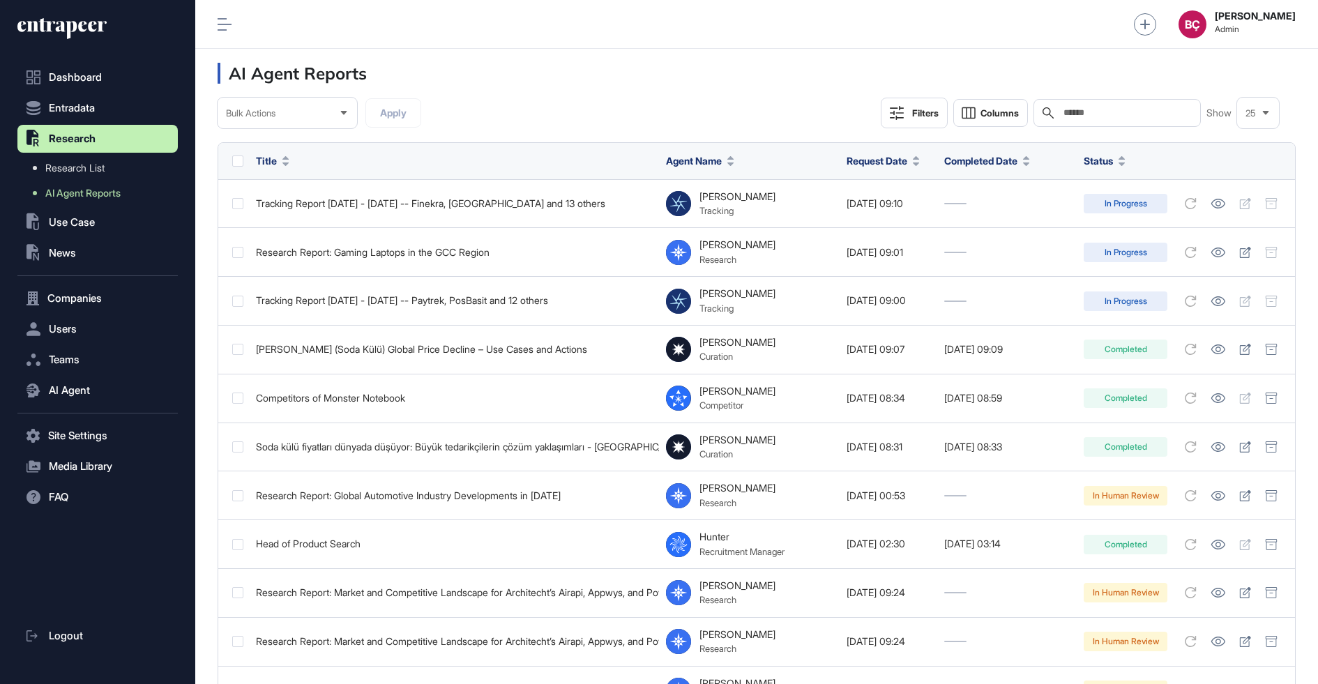
scroll to position [684, 1122]
click at [892, 109] on icon at bounding box center [897, 113] width 14 height 14
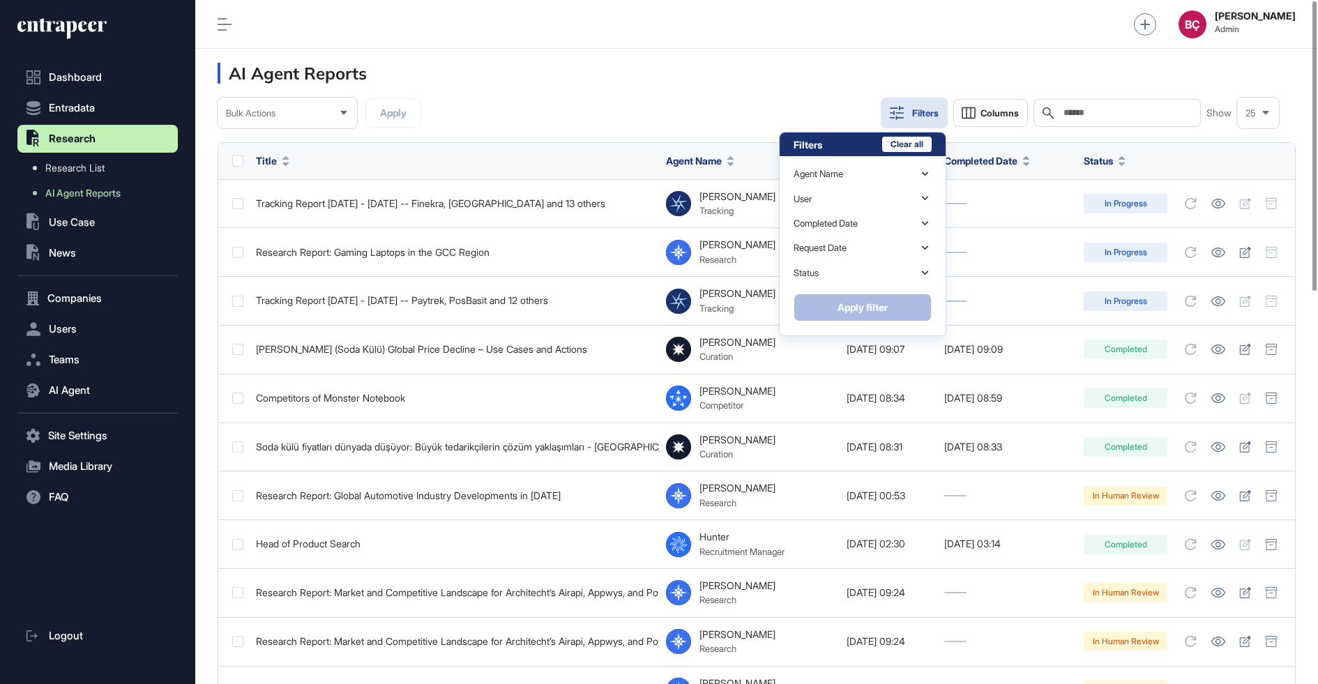
click at [881, 118] on button "Filters" at bounding box center [913, 113] width 67 height 31
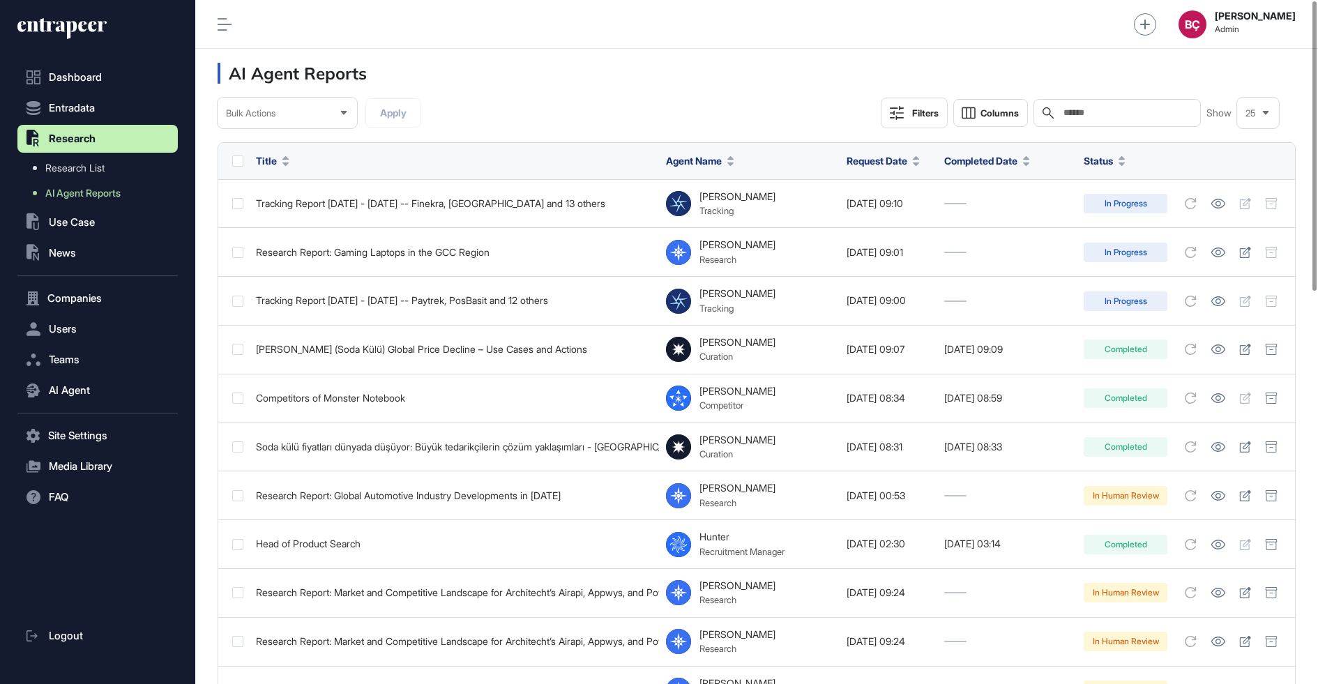
click at [921, 116] on div "Filters" at bounding box center [925, 112] width 26 height 11
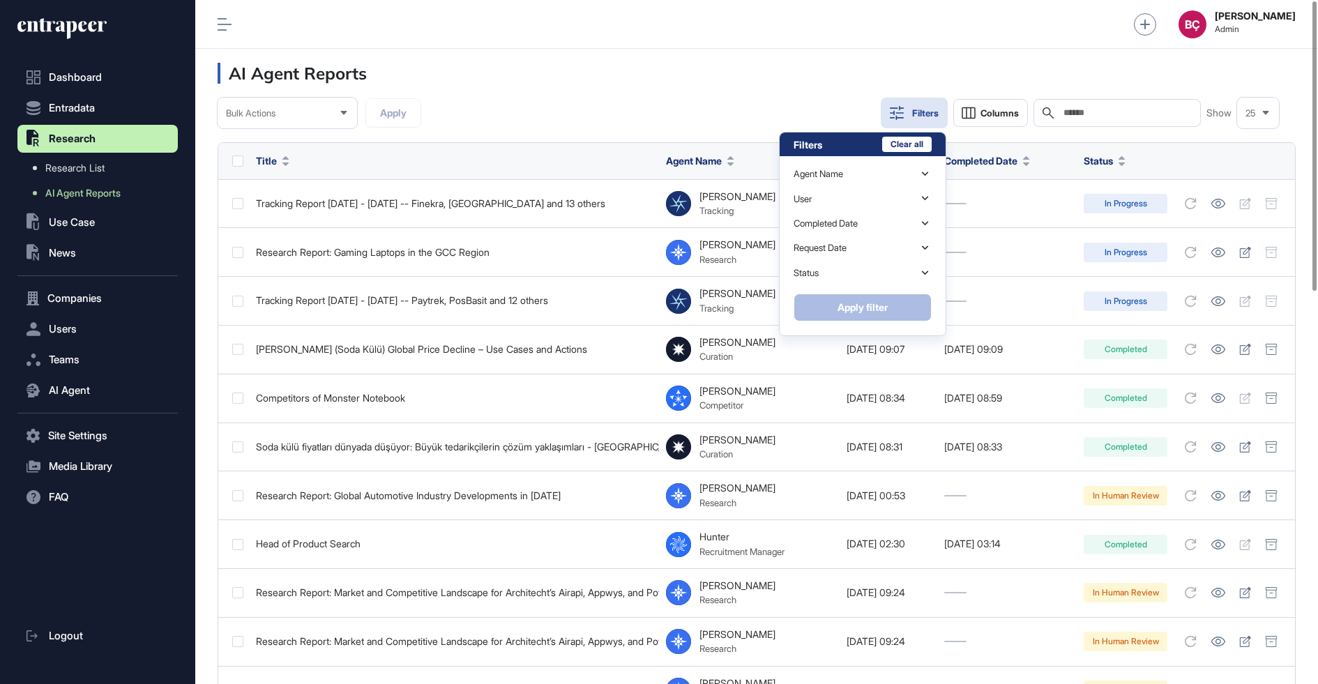
click at [917, 109] on div "Filters" at bounding box center [925, 112] width 26 height 11
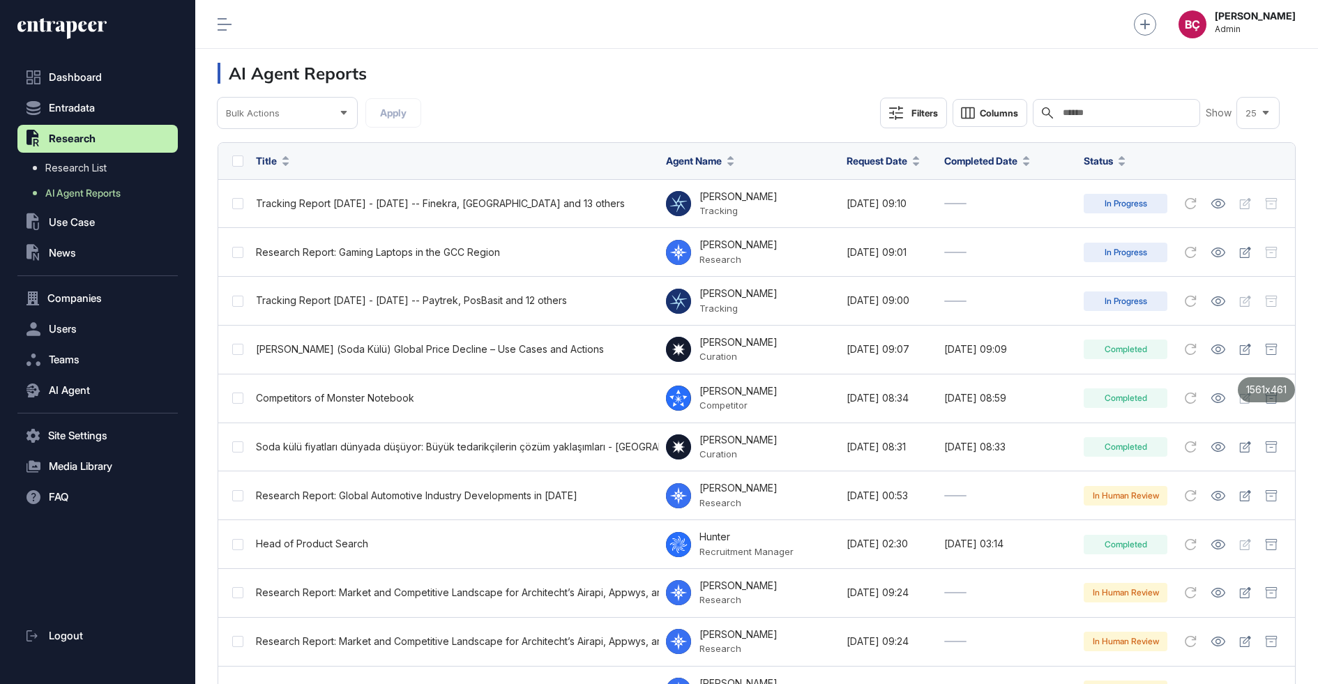
drag, startPoint x: 204, startPoint y: 53, endPoint x: 1292, endPoint y: 374, distance: 1133.8
click at [1292, 374] on div "1561x461" at bounding box center [659, 342] width 1318 height 684
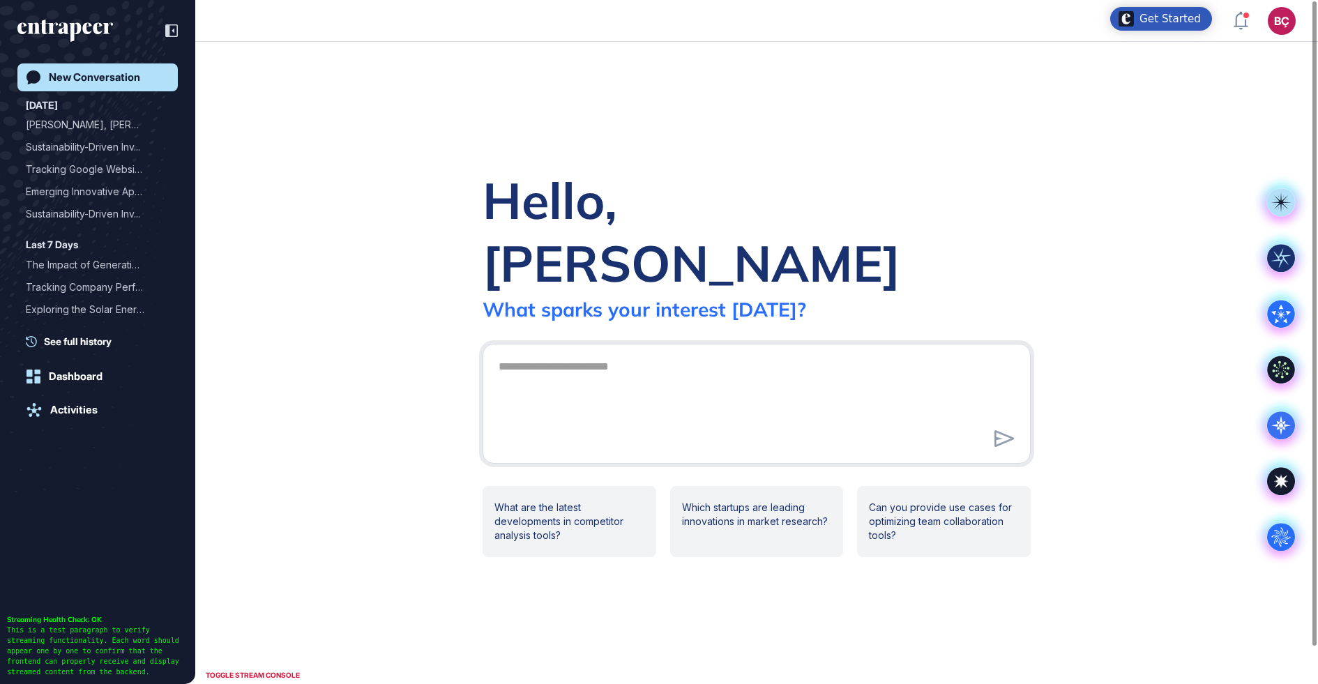
scroll to position [1, 1]
